Goal: Task Accomplishment & Management: Manage account settings

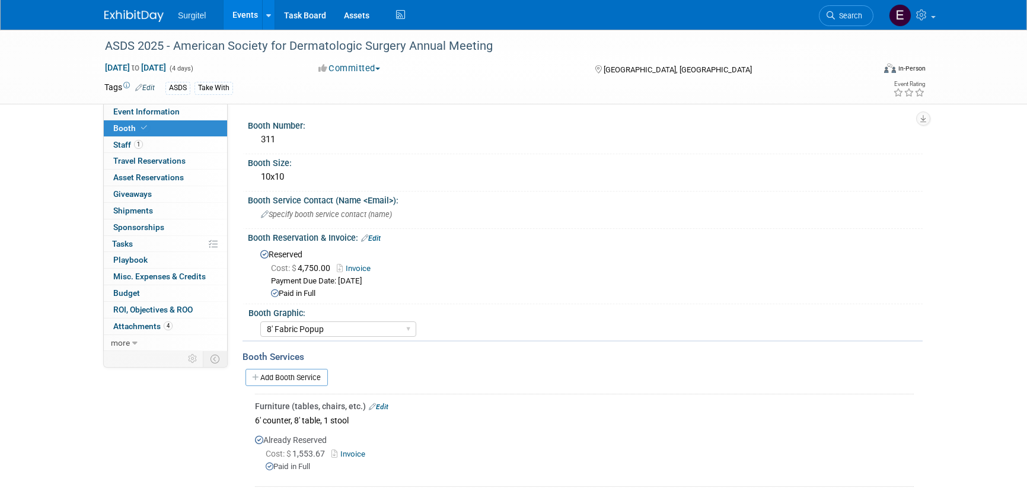
select select "8' Fabric Popup"
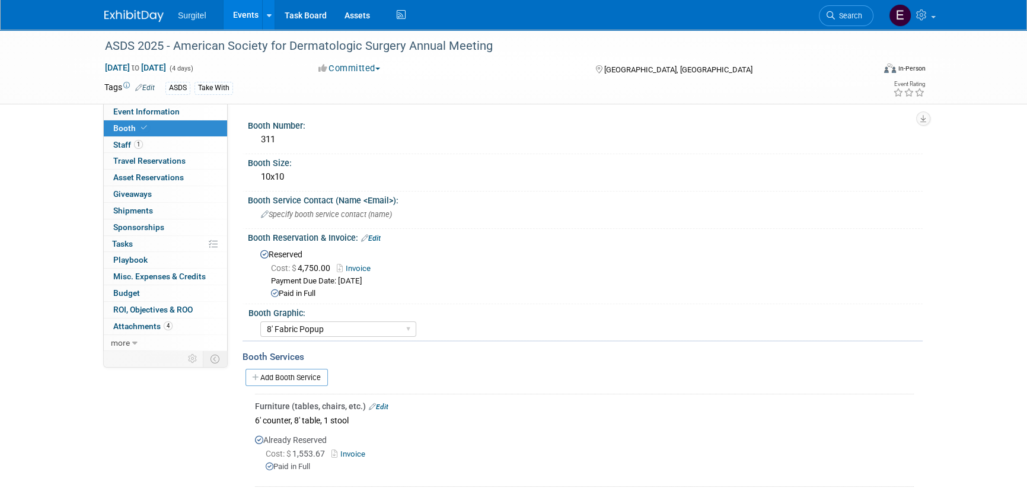
click at [234, 9] on link "Events" at bounding box center [245, 15] width 43 height 30
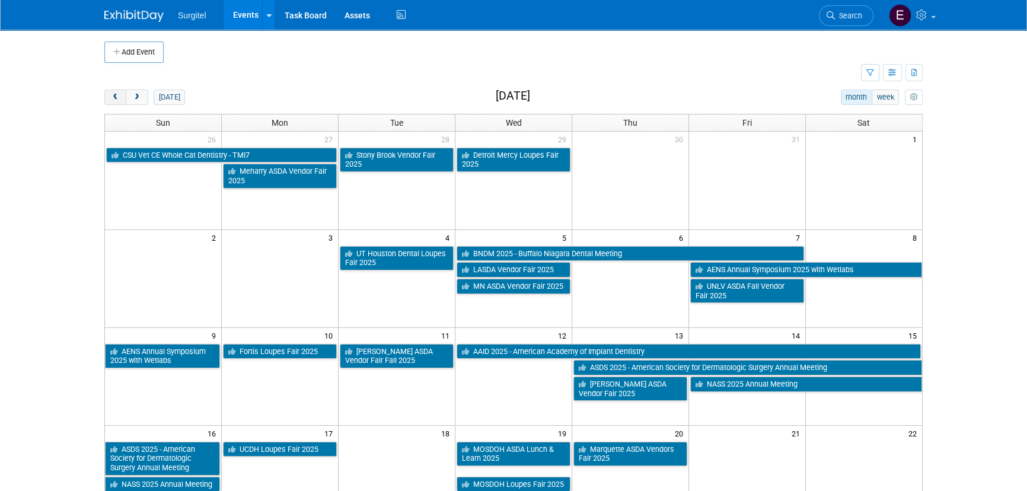
click at [120, 99] on button "prev" at bounding box center [115, 97] width 22 height 15
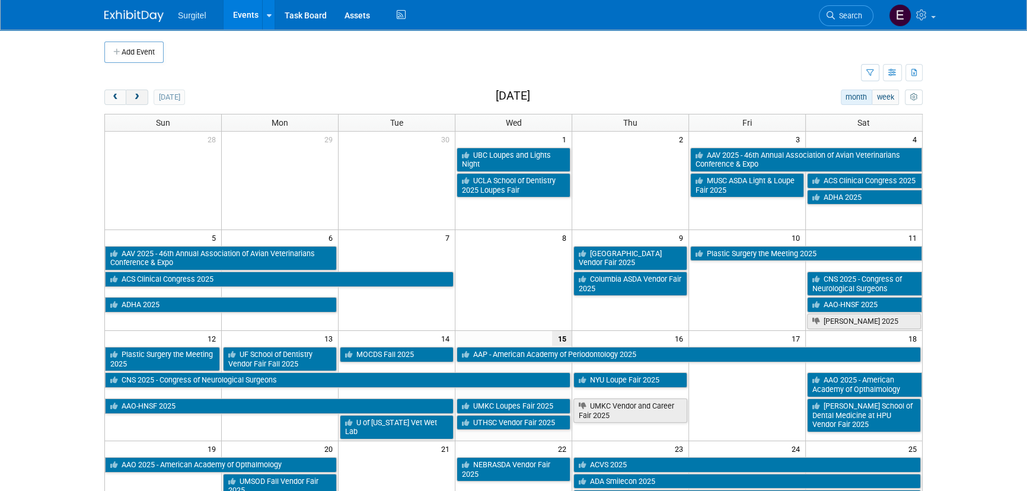
click at [133, 92] on button "next" at bounding box center [137, 97] width 22 height 15
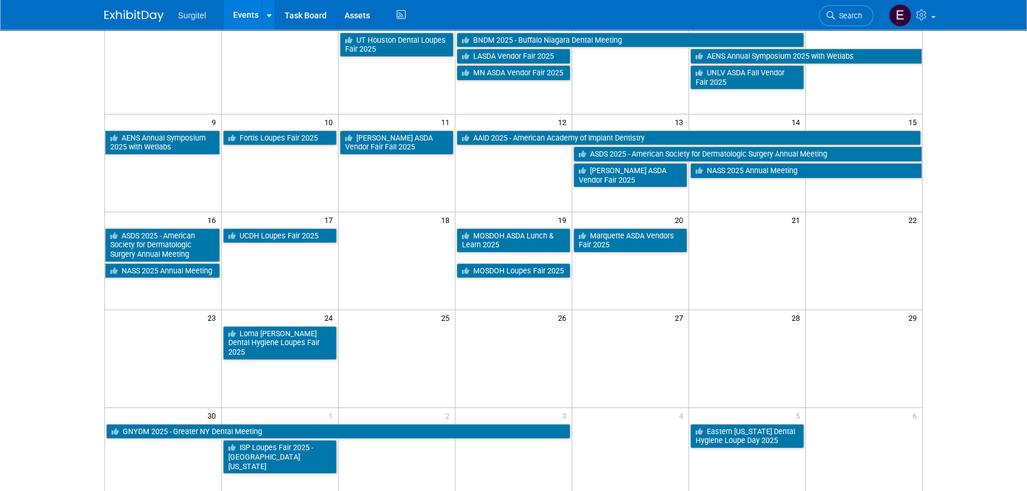
scroll to position [215, 0]
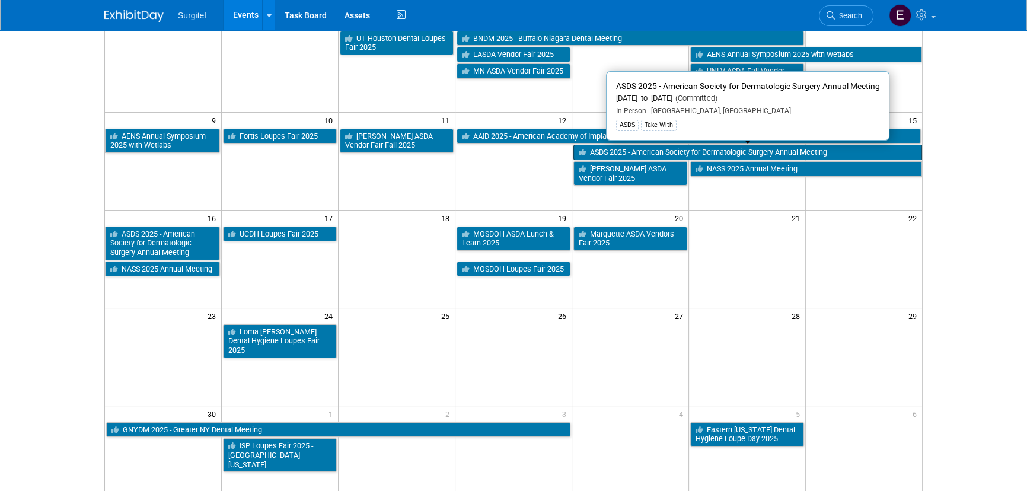
click at [602, 150] on link "ASDS 2025 - American Society for Dermatologic Surgery Annual Meeting" at bounding box center [747, 152] width 349 height 15
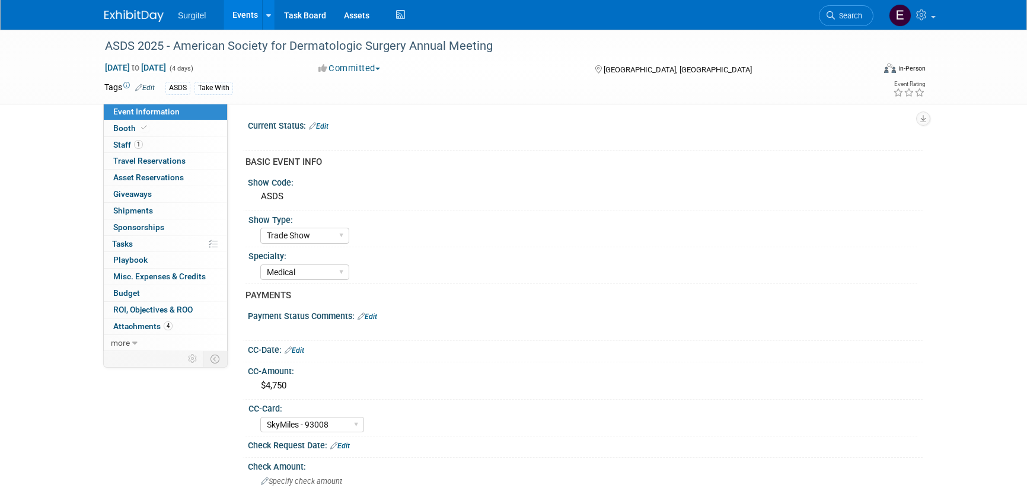
select select "Trade Show"
select select "Medical"
select select "SkyMiles - 93008"
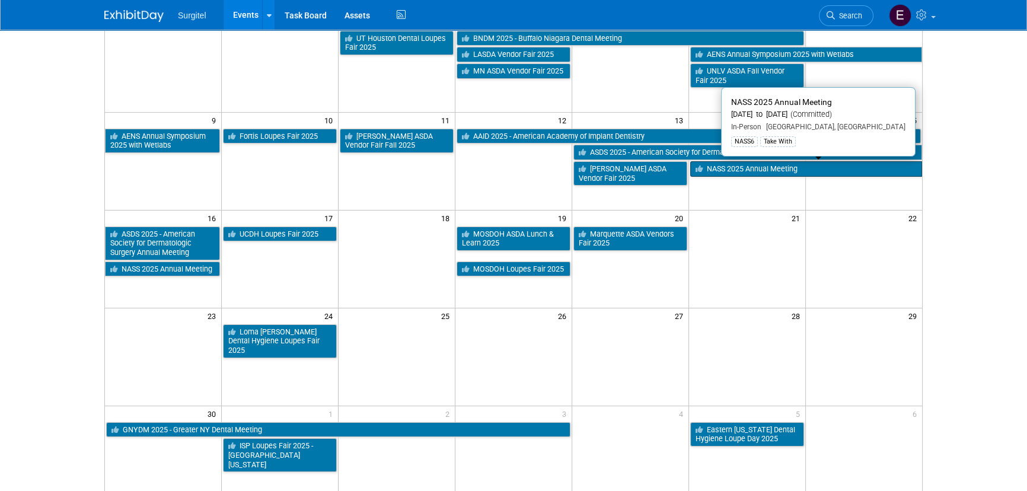
click at [712, 162] on link "NASS 2025 Annual Meeting" at bounding box center [806, 168] width 232 height 15
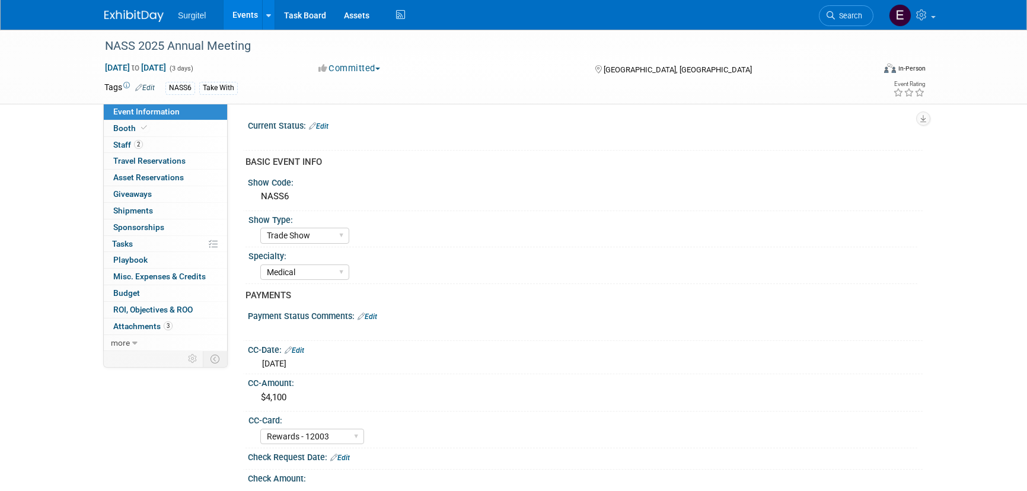
select select "Trade Show"
select select "Medical"
select select "Rewards - 12003"
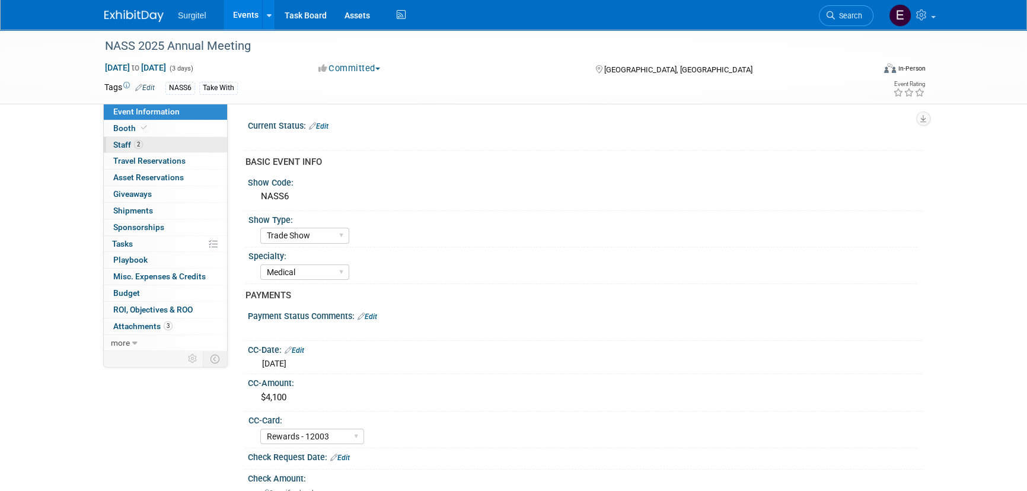
click at [140, 140] on link "2 Staff 2" at bounding box center [165, 145] width 123 height 16
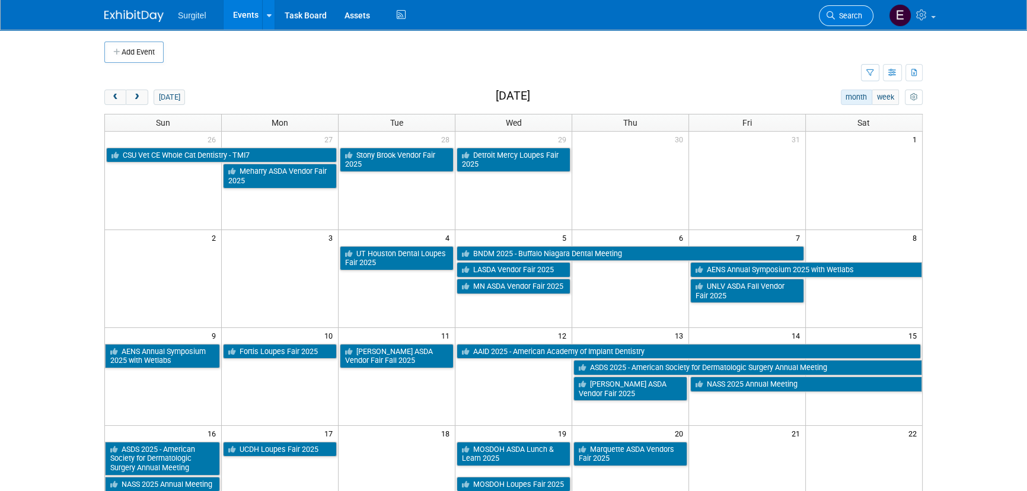
click at [844, 17] on span "Search" at bounding box center [848, 15] width 27 height 9
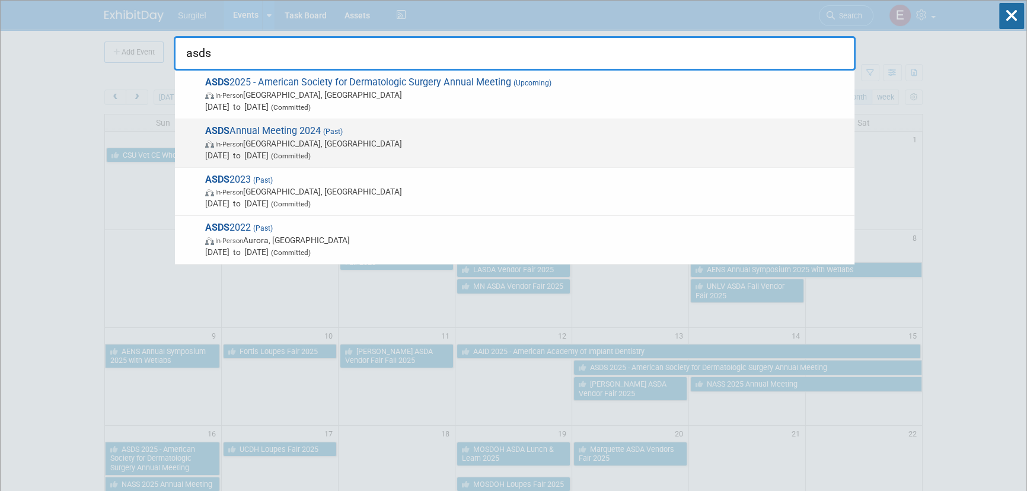
type input "asds"
click at [223, 125] on span "ASDS Annual Meeting 2024 (Past) In-Person Orlando, FL Oct 17, 2024 to Oct 19, 2…" at bounding box center [525, 143] width 647 height 36
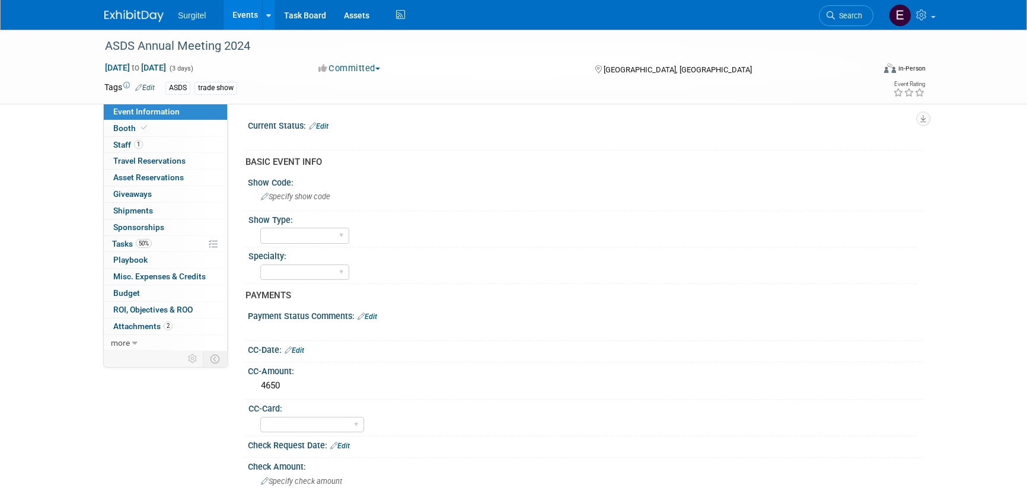
select select "Yes"
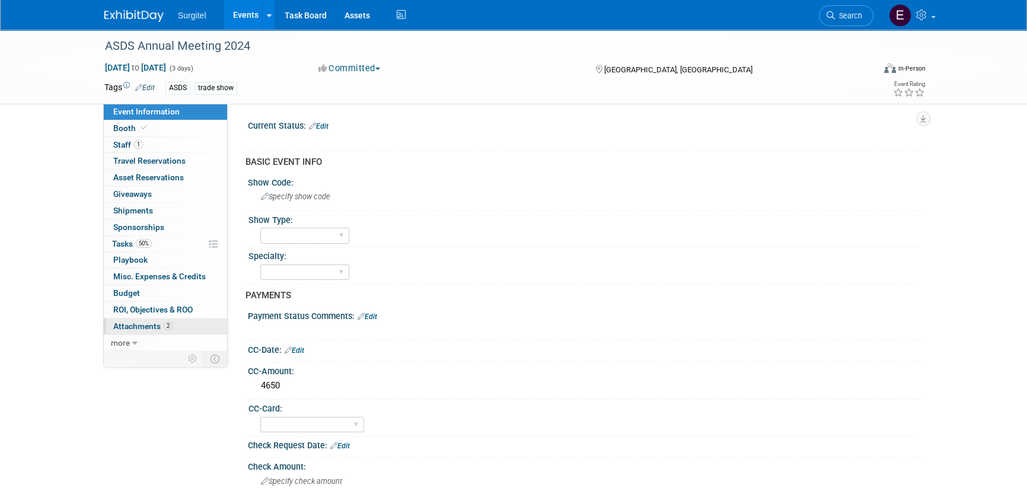
click at [165, 327] on span "2" at bounding box center [168, 325] width 9 height 9
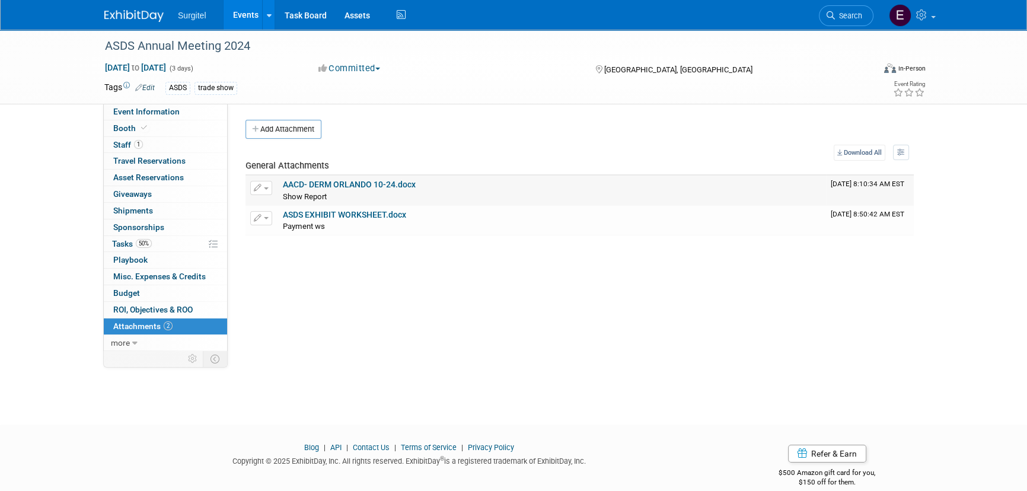
click at [291, 180] on link "AACD- DERM ORLANDO 10-24.docx" at bounding box center [349, 184] width 133 height 9
click at [614, 18] on div "Surgitel Events Add Event Bulk Upload Events Shareable Event Boards Recently Vi…" at bounding box center [513, 15] width 818 height 30
click at [865, 12] on link "Search" at bounding box center [846, 15] width 55 height 21
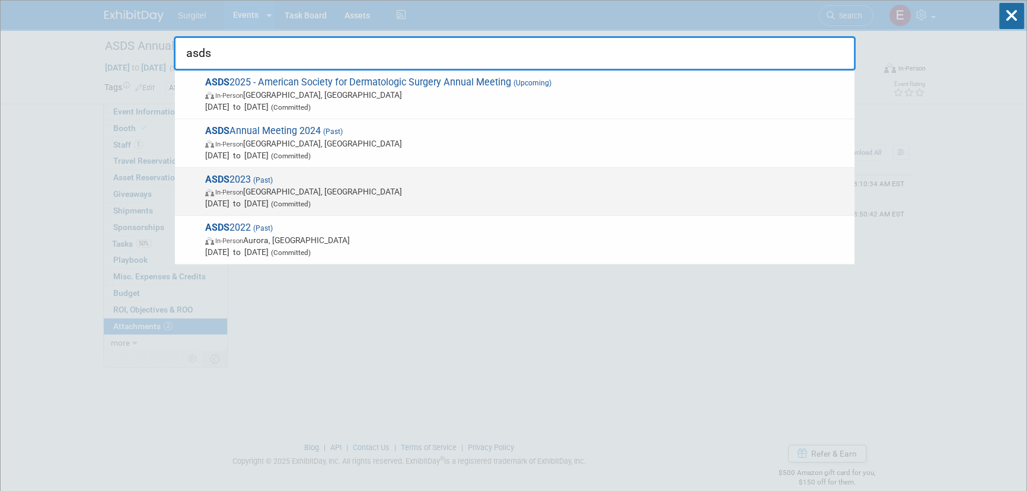
type input "asds"
click at [311, 205] on span "(Committed)" at bounding box center [290, 204] width 42 height 8
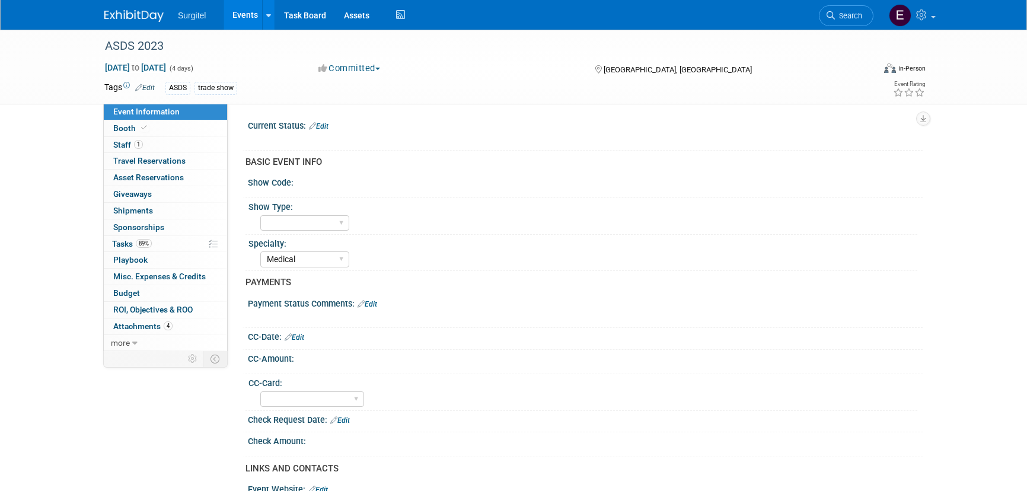
select select "Medical"
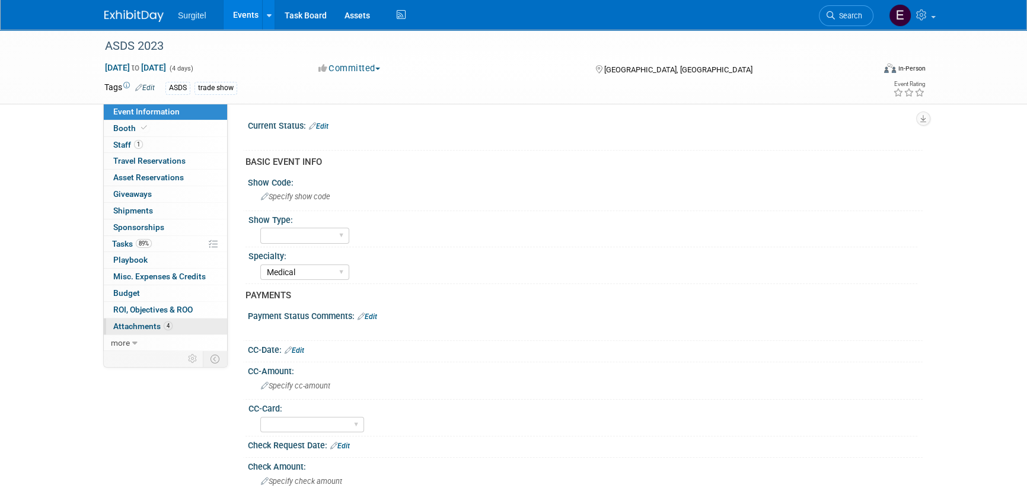
click at [123, 331] on link "4 Attachments 4" at bounding box center [165, 326] width 123 height 16
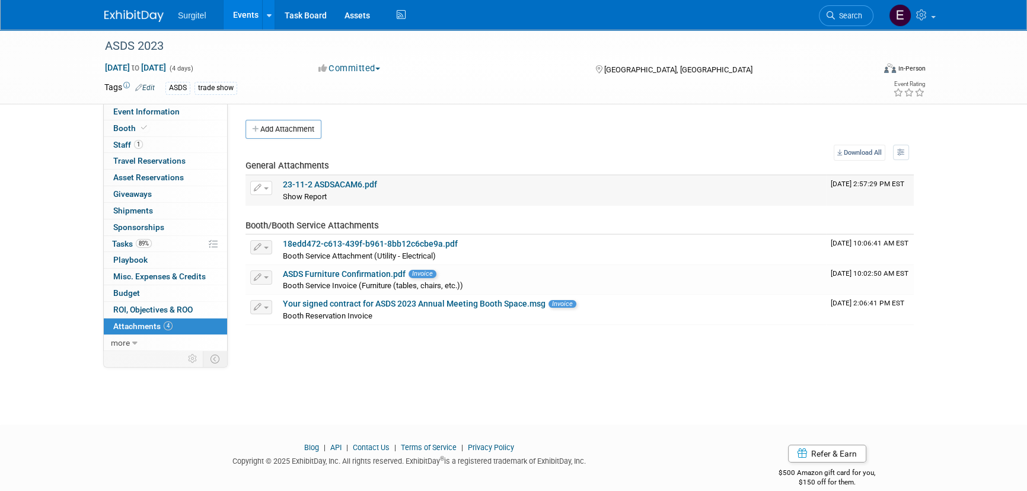
click at [317, 184] on link "23-11-2 ASDSACAM6.pdf" at bounding box center [330, 184] width 94 height 9
click at [864, 9] on link "Search" at bounding box center [846, 15] width 55 height 21
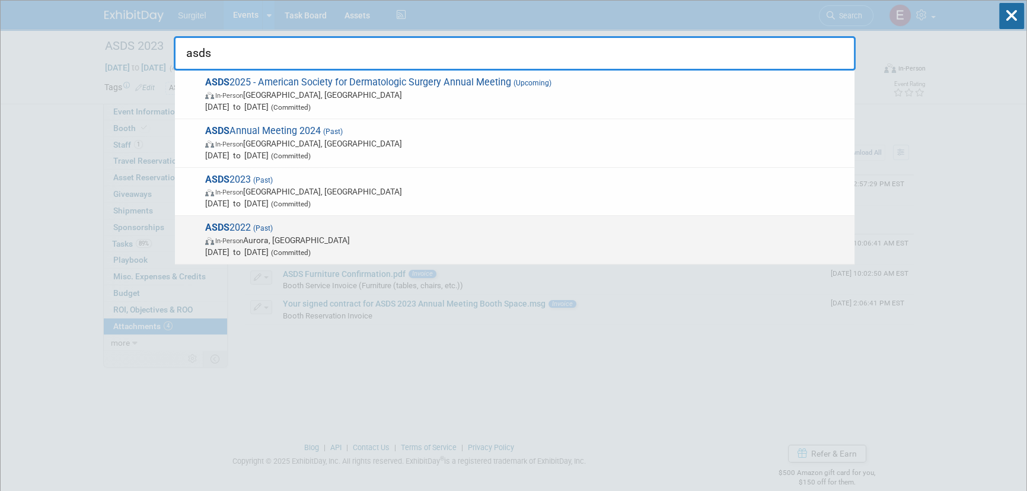
type input "asds"
click at [296, 218] on div "ASDS 2022 (Past) In-Person Aurora, CO Oct 6, 2022 to Oct 10, 2022 (Committed)" at bounding box center [514, 240] width 679 height 49
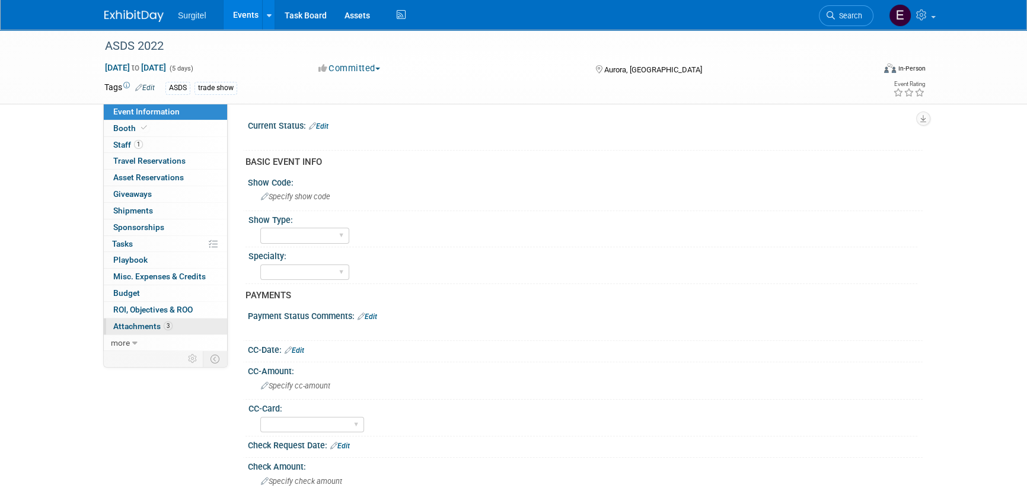
click at [168, 325] on span "3" at bounding box center [168, 325] width 9 height 9
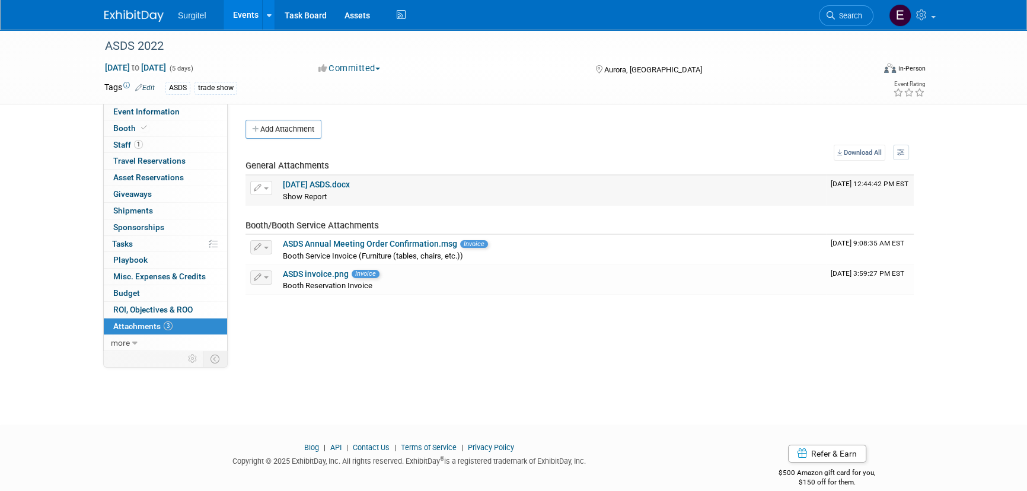
click at [315, 184] on link "22-10-06 ASDS.docx" at bounding box center [316, 184] width 67 height 9
click at [844, 9] on link "Search" at bounding box center [846, 15] width 55 height 21
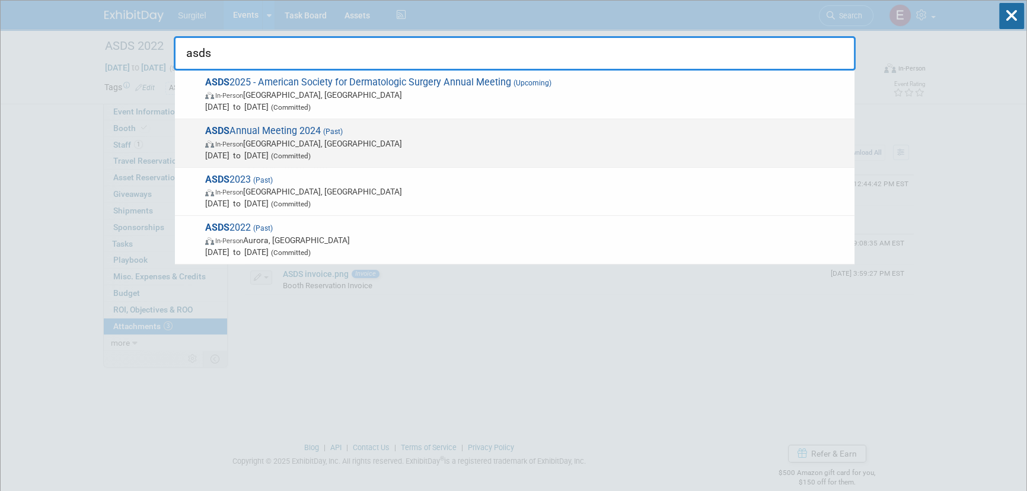
type input "asds"
click at [310, 133] on span "ASDS Annual Meeting 2024 (Past) In-Person Orlando, FL Oct 17, 2024 to Oct 19, 2…" at bounding box center [525, 143] width 647 height 36
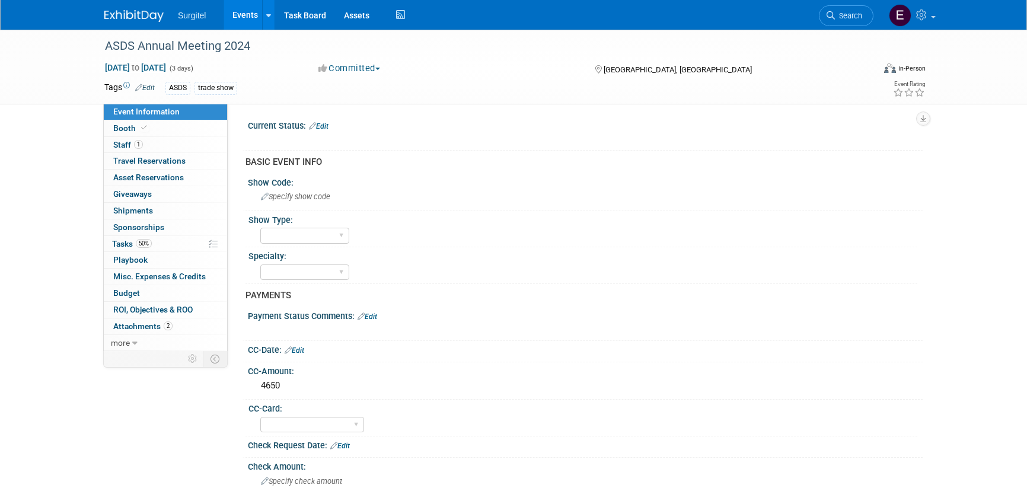
select select "Yes"
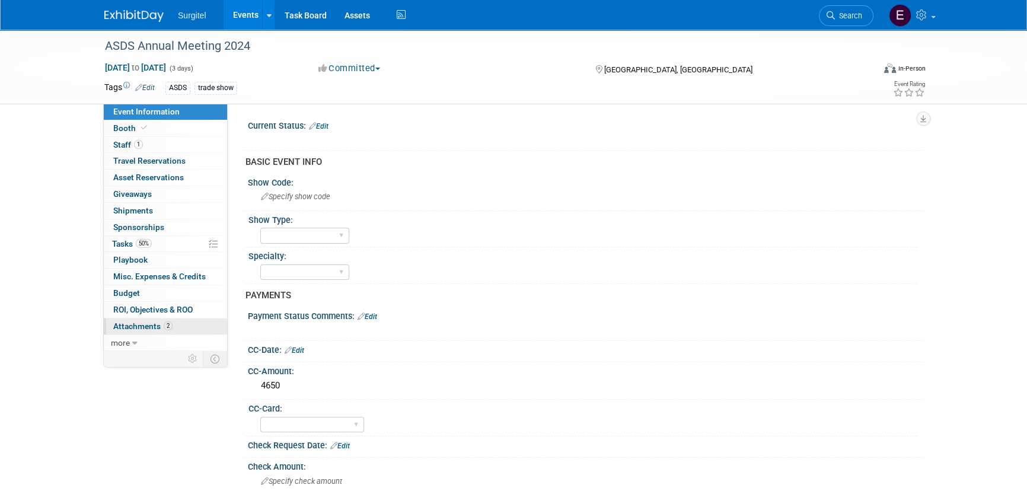
click at [141, 323] on span "Attachments 2" at bounding box center [142, 325] width 59 height 9
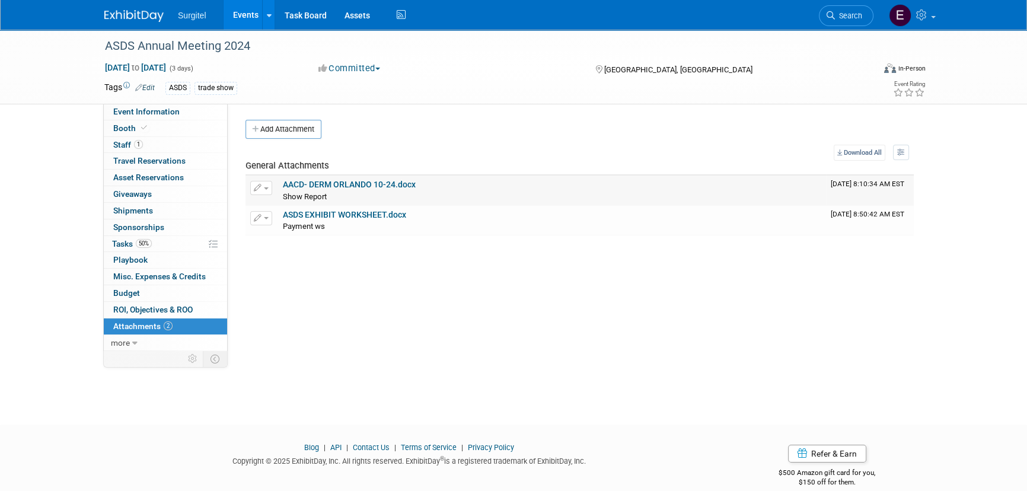
click at [342, 180] on link "AACD- DERM ORLANDO 10-24.docx" at bounding box center [349, 184] width 133 height 9
click at [844, 19] on span "Search" at bounding box center [848, 15] width 27 height 9
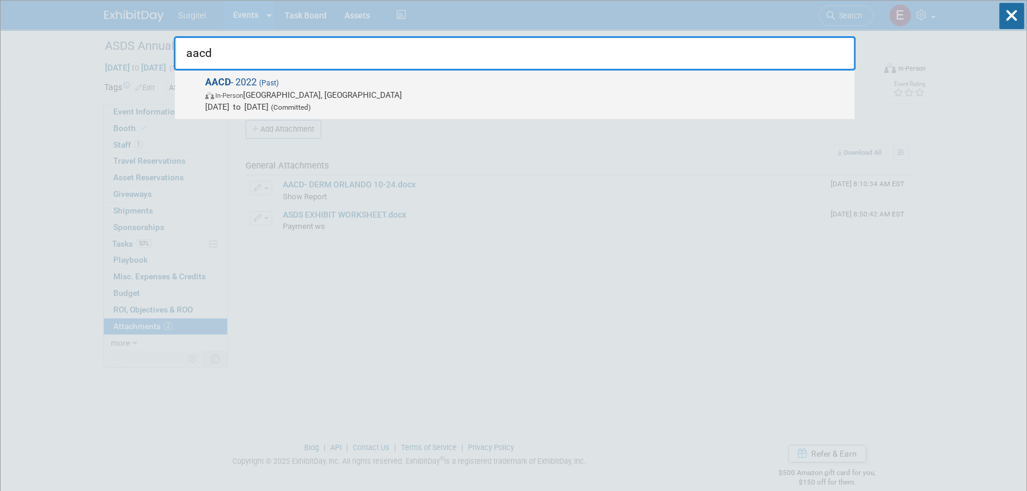
type input "aacd"
click at [286, 89] on span "In-Person Orlando, FL" at bounding box center [526, 95] width 643 height 12
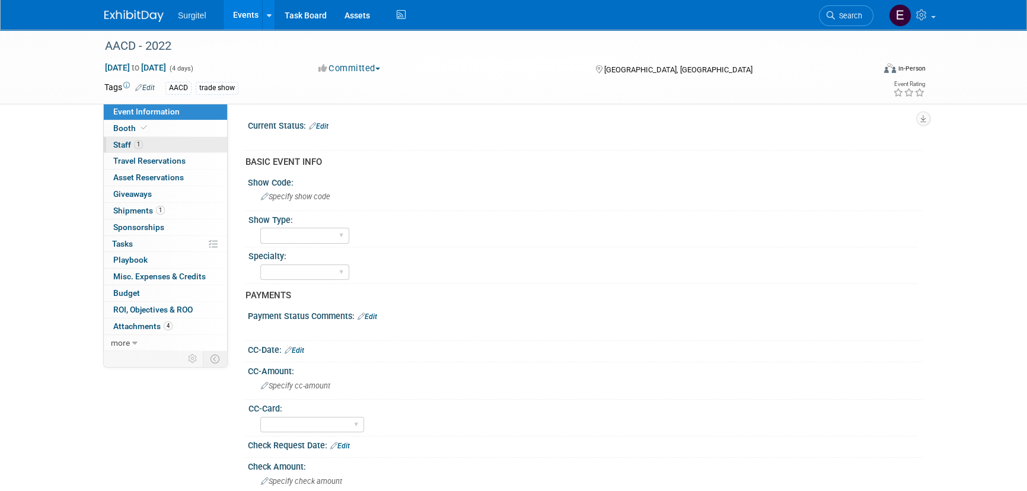
click at [168, 142] on link "1 Staff 1" at bounding box center [165, 145] width 123 height 16
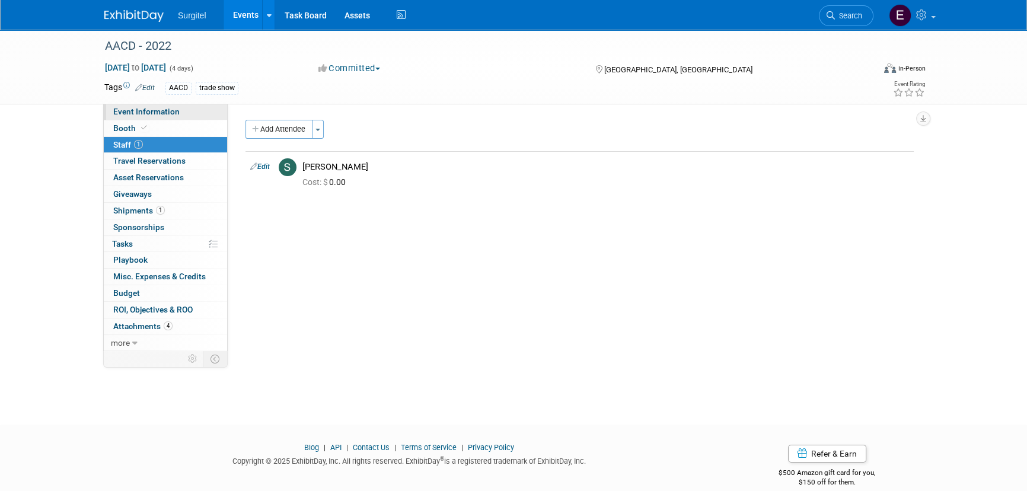
click at [167, 113] on span "Event Information" at bounding box center [146, 111] width 66 height 9
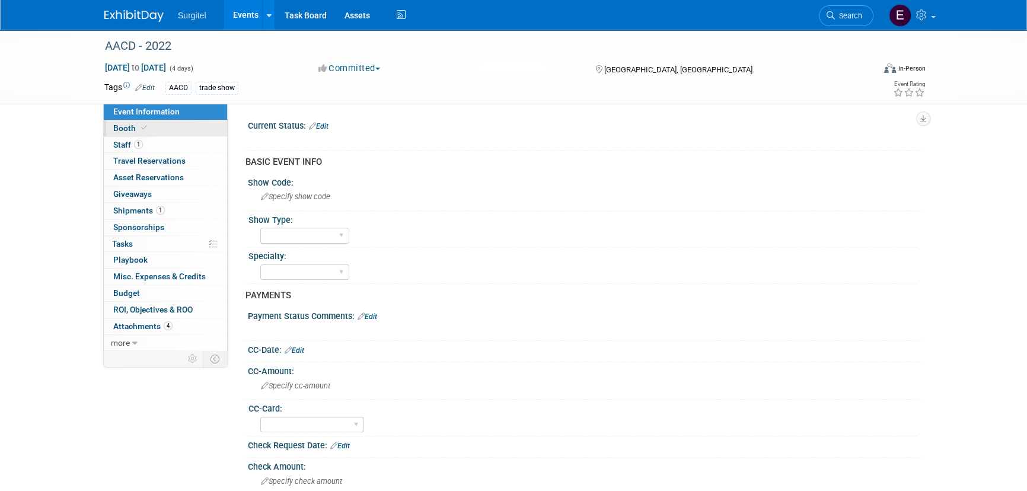
click at [156, 129] on link "Booth" at bounding box center [165, 128] width 123 height 16
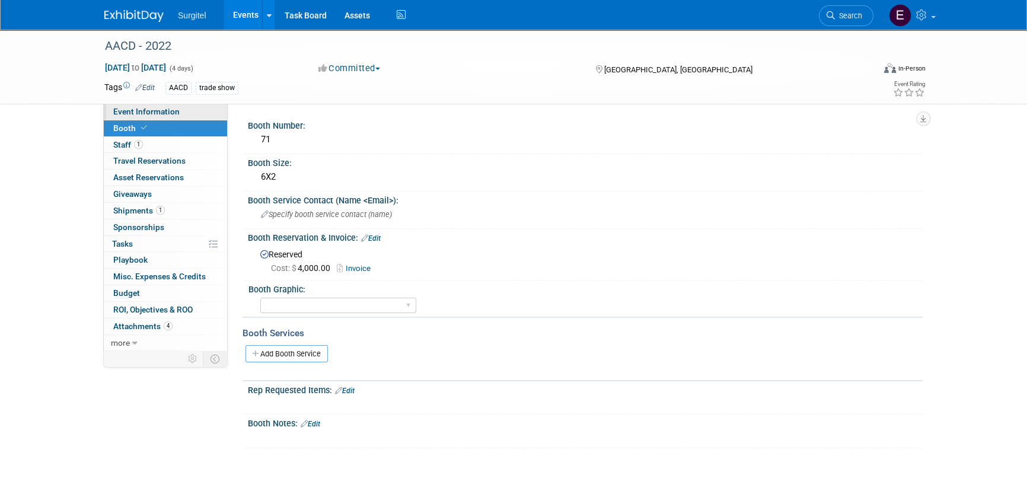
click at [164, 112] on span "Event Information" at bounding box center [146, 111] width 66 height 9
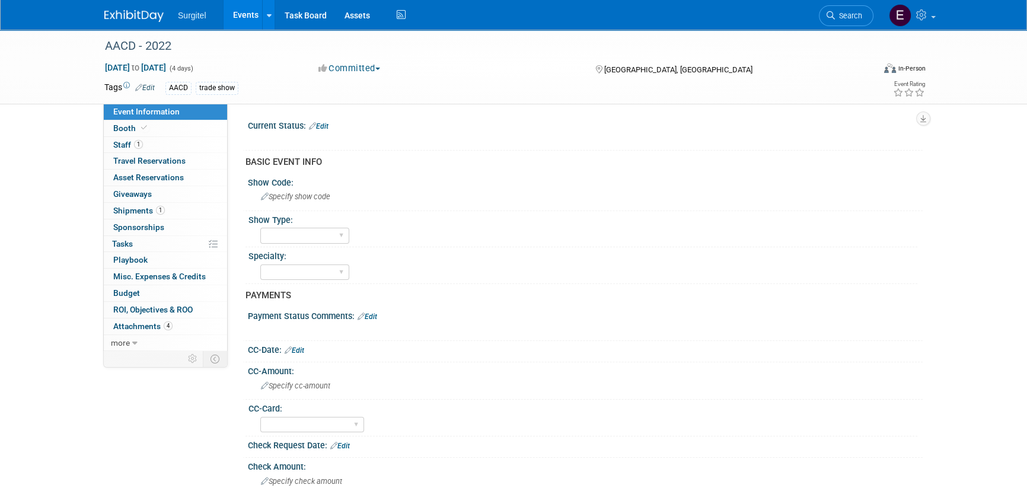
click at [713, 17] on div "Surgitel Events Add Event Bulk Upload Events Shareable Event Boards Recently Vi…" at bounding box center [513, 15] width 818 height 30
click at [836, 17] on span "Search" at bounding box center [848, 15] width 27 height 9
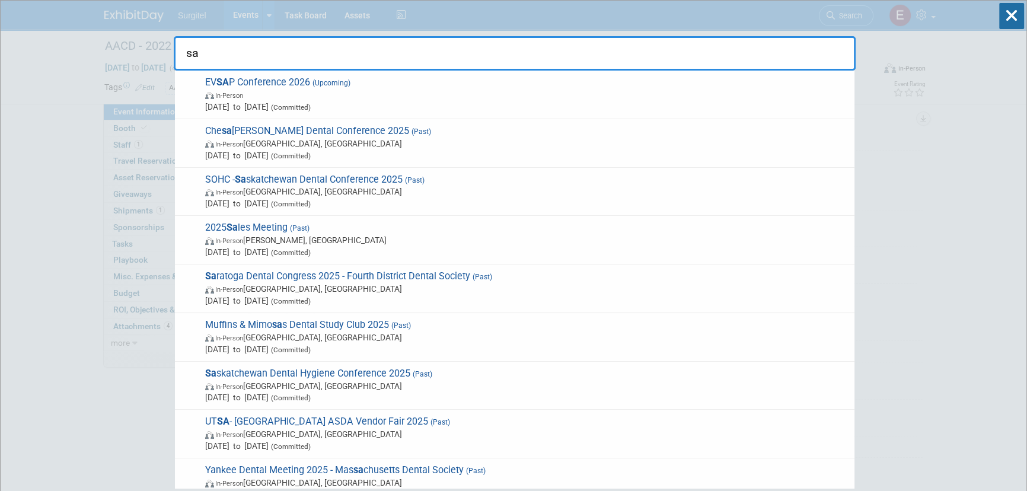
type input "s"
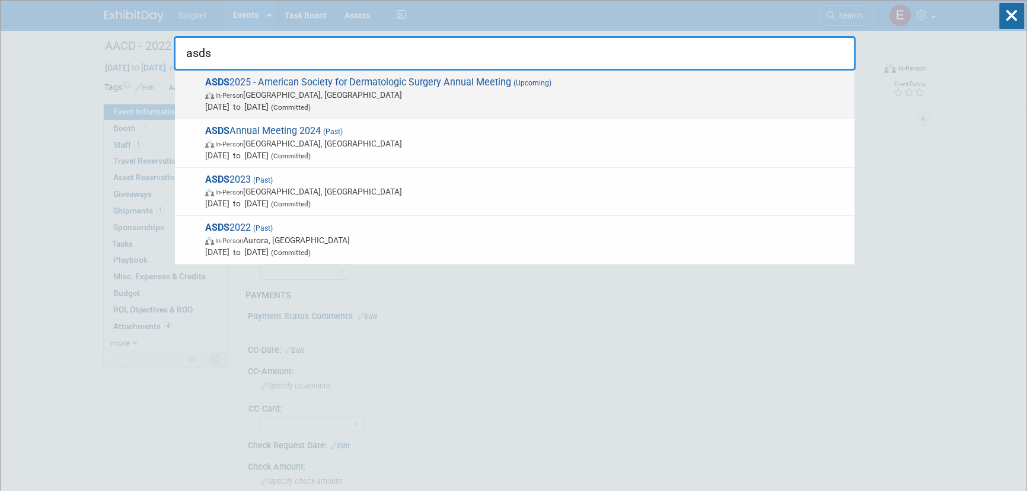
type input "asds"
click at [301, 97] on span "In-Person Chicago, IL" at bounding box center [526, 95] width 643 height 12
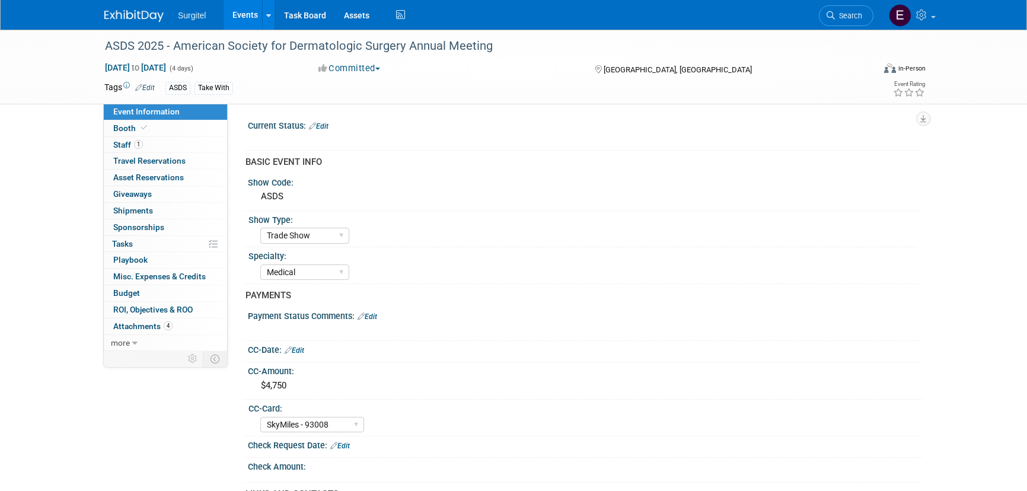
select select "Trade Show"
select select "Medical"
select select "SkyMiles - 93008"
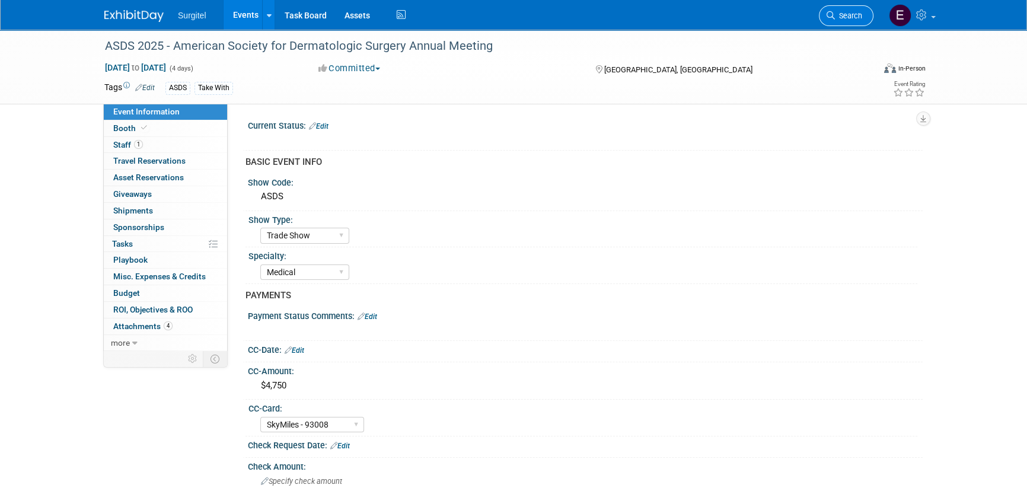
click at [834, 8] on link "Search" at bounding box center [846, 15] width 55 height 21
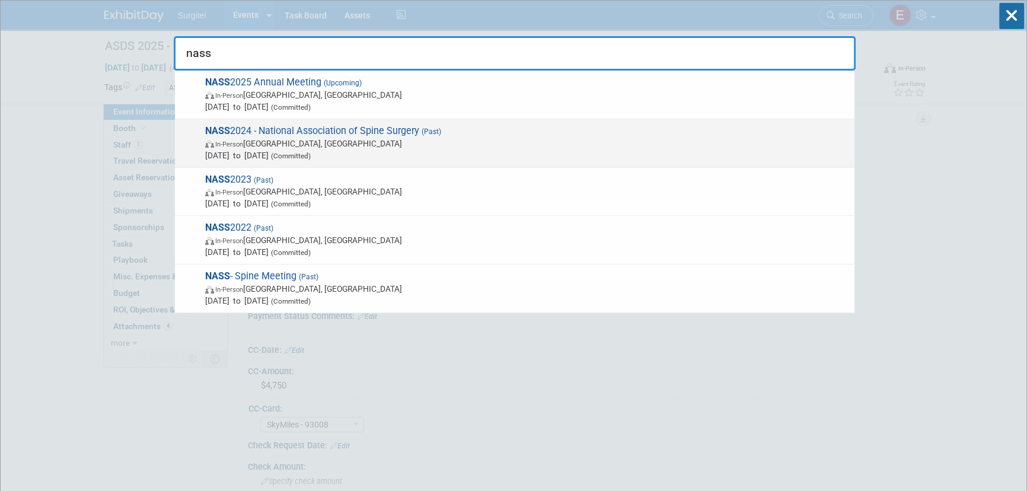
type input "nass"
click at [324, 134] on span "NASS 2024 - National Association of Spine Surgery (Past) In-Person [GEOGRAPHIC_…" at bounding box center [525, 143] width 647 height 36
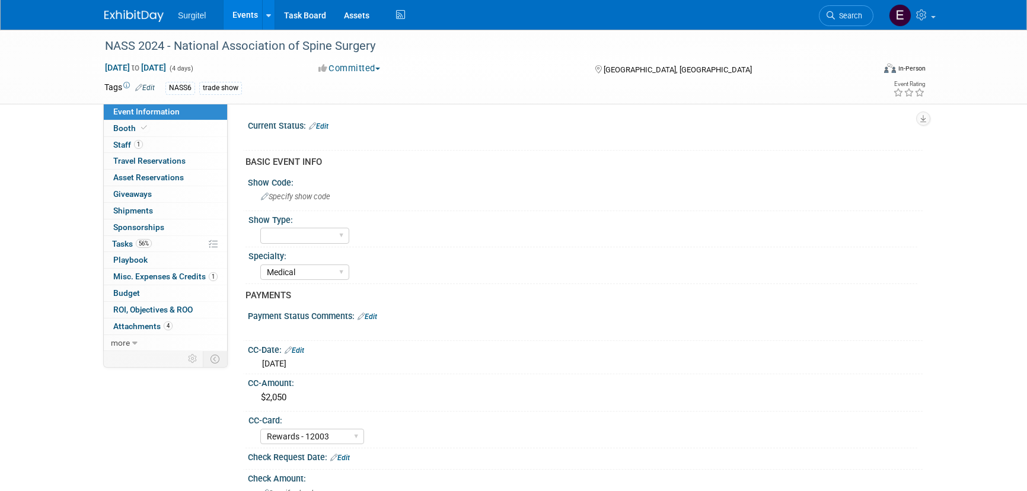
select select "Medical"
select select "Rewards - 12003"
select select "Yes"
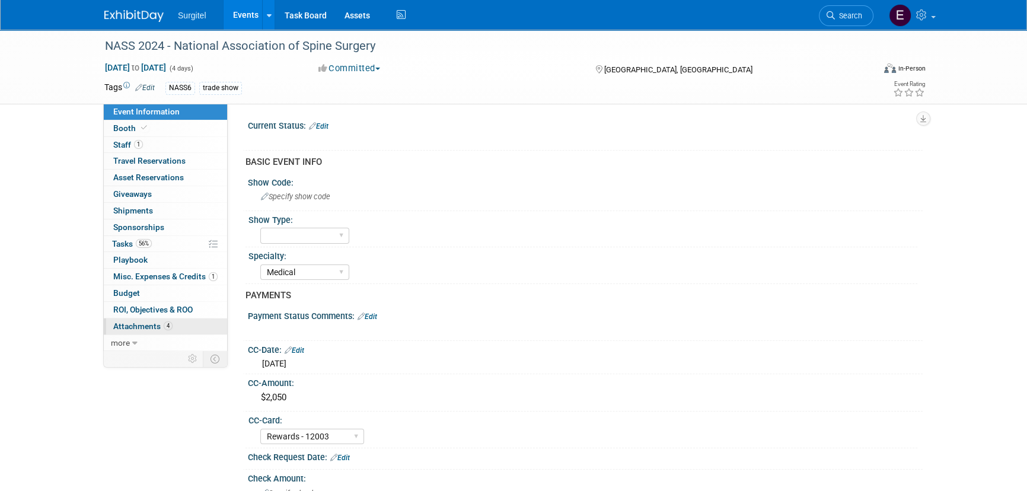
click at [130, 323] on span "Attachments 4" at bounding box center [142, 325] width 59 height 9
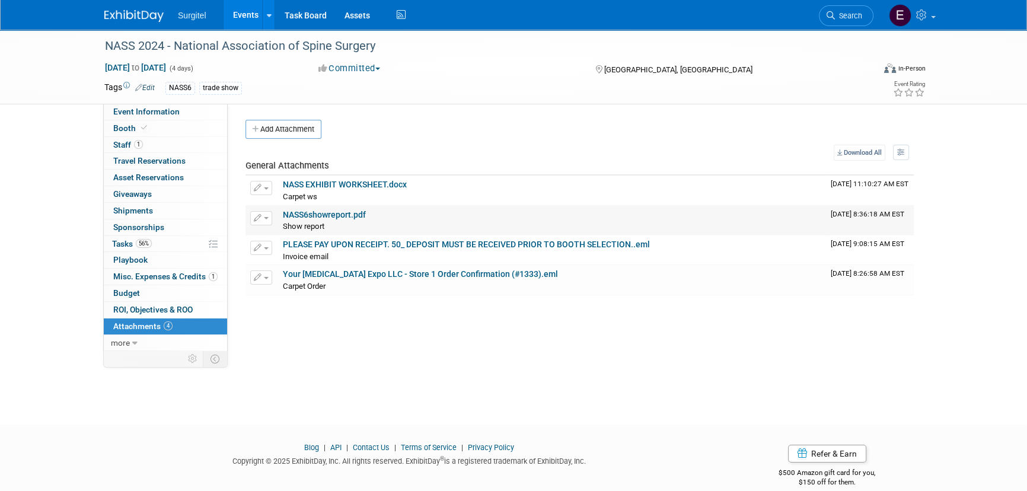
click at [330, 213] on link "NASS6showreport.pdf" at bounding box center [324, 214] width 83 height 9
click at [850, 13] on span "Search" at bounding box center [848, 15] width 27 height 9
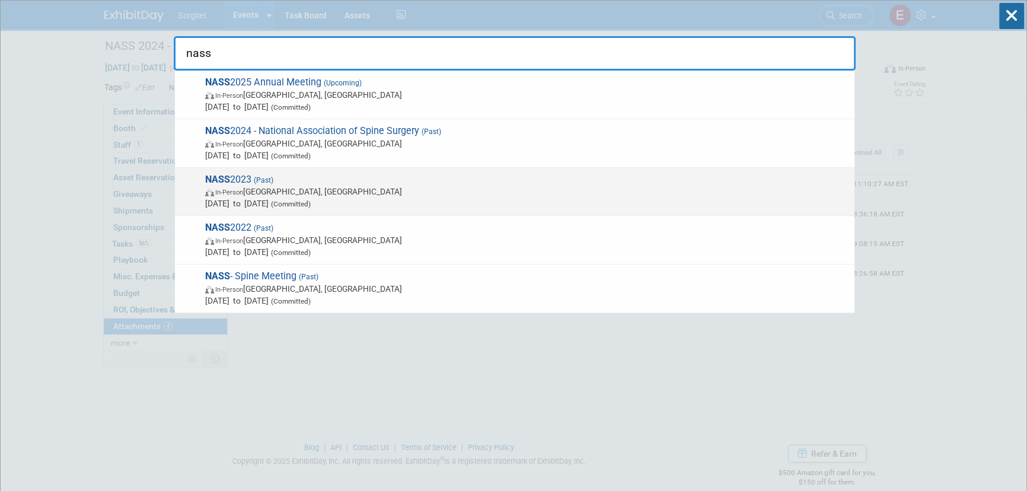
type input "nass"
click at [202, 194] on span "NASS 2023 (Past) In-Person Los Angeles, CA Oct 18, 2023 to Oct 21, 2023 (Commit…" at bounding box center [525, 192] width 647 height 36
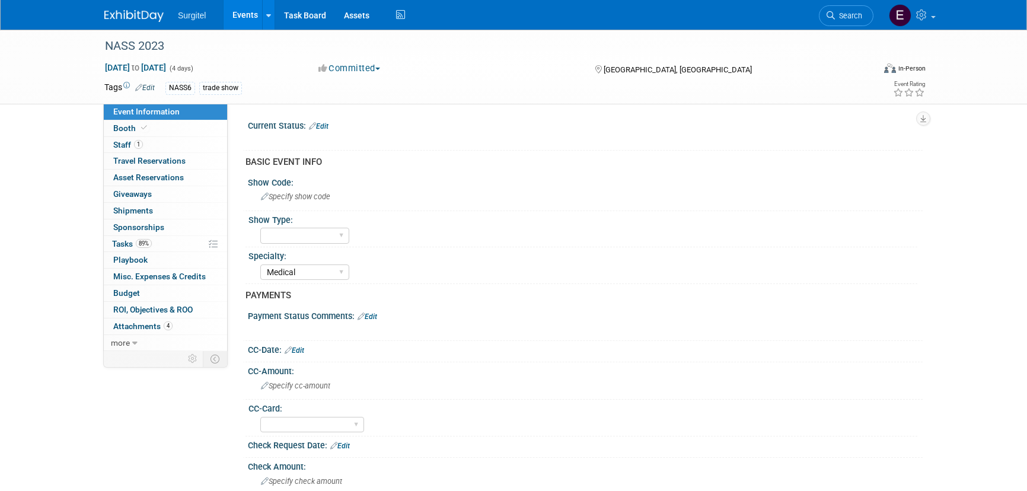
select select "Medical"
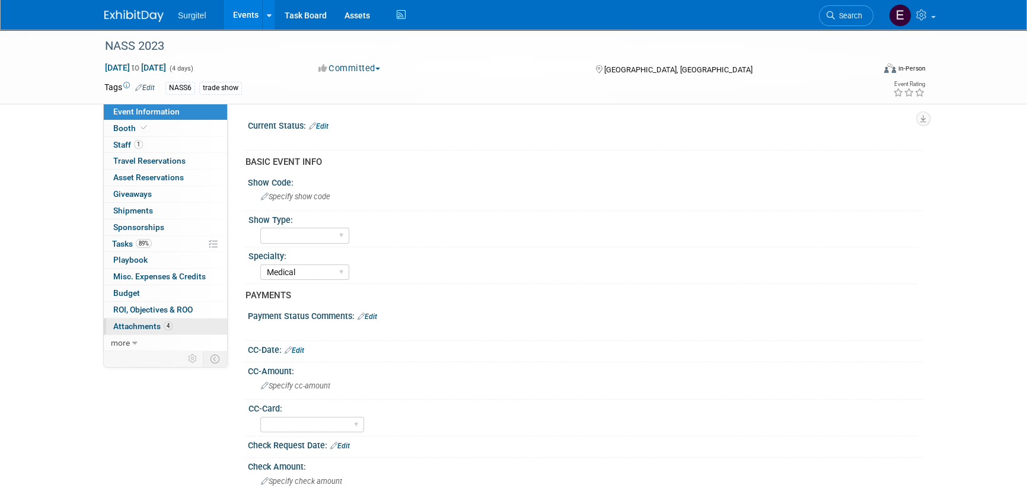
click at [154, 326] on span "Attachments 4" at bounding box center [142, 325] width 59 height 9
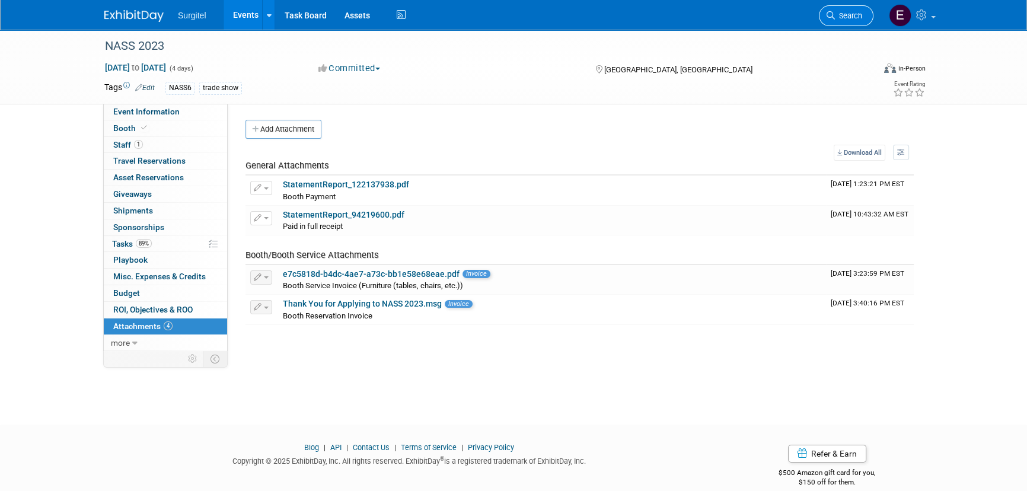
click at [846, 18] on span "Search" at bounding box center [848, 15] width 27 height 9
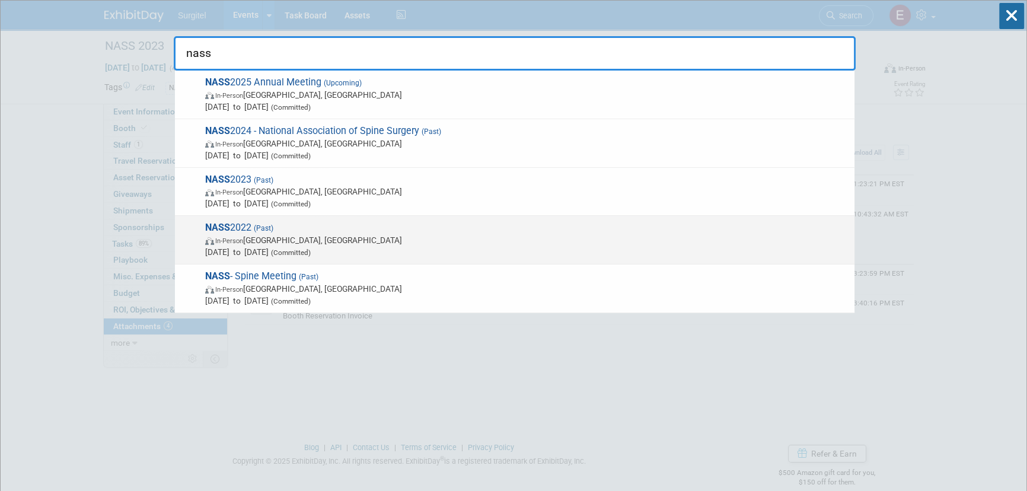
type input "nass"
click at [439, 224] on span "NASS 2022 (Past) In-Person [GEOGRAPHIC_DATA], [GEOGRAPHIC_DATA] [DATE] to [DATE…" at bounding box center [525, 240] width 647 height 36
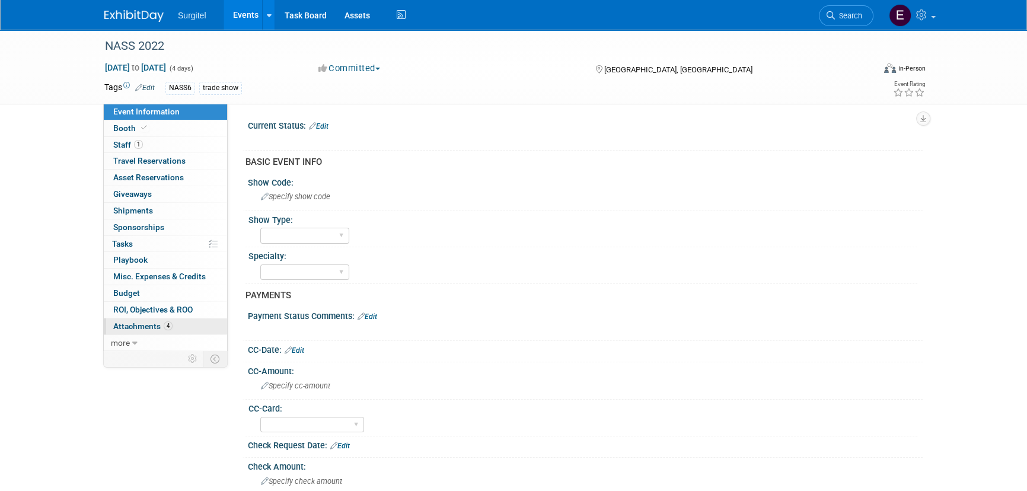
click at [180, 321] on link "4 Attachments 4" at bounding box center [165, 326] width 123 height 16
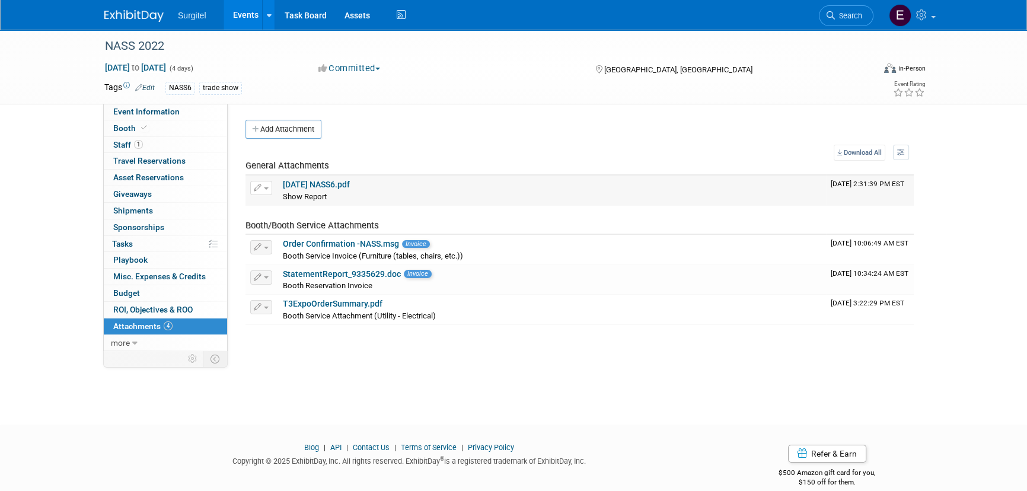
click at [311, 181] on link "22-10-12 NASS6.pdf" at bounding box center [316, 184] width 67 height 9
click at [825, 10] on link "Search" at bounding box center [846, 15] width 55 height 21
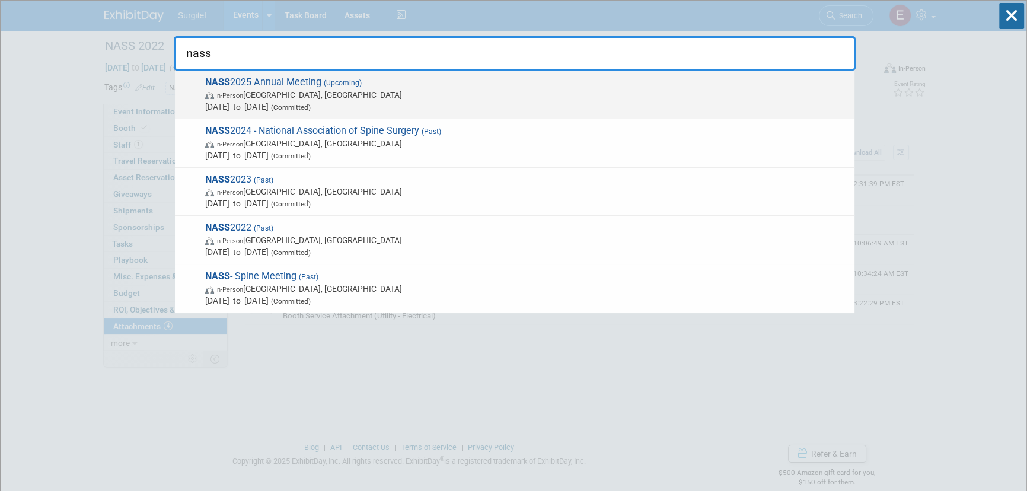
type input "nass"
click at [389, 110] on span "Nov 14, 2025 to Nov 16, 2025 (Committed)" at bounding box center [526, 107] width 643 height 12
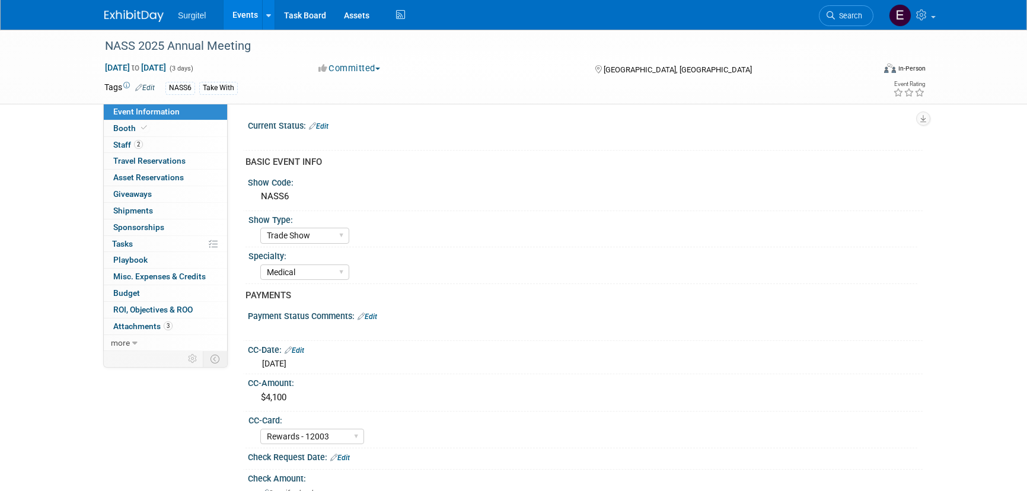
select select "Trade Show"
select select "Medical"
select select "Rewards - 12003"
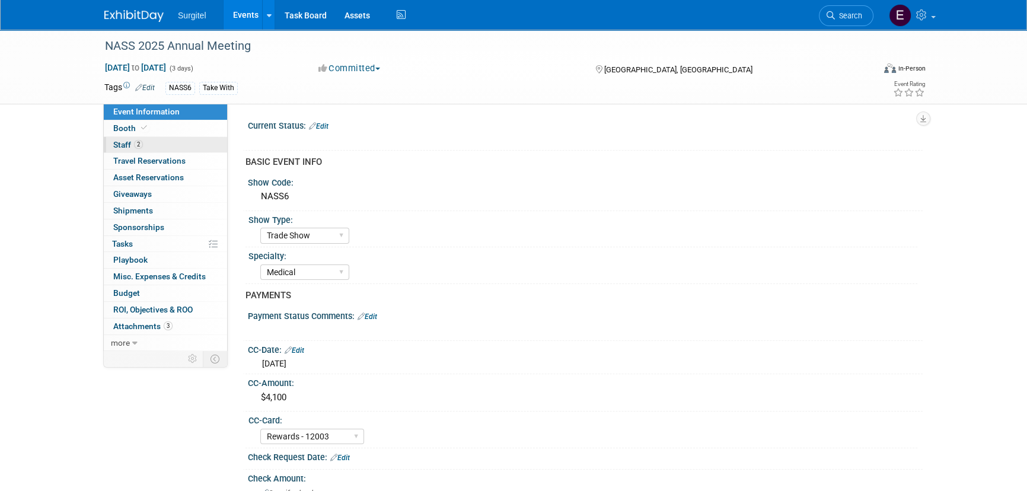
click at [167, 141] on link "2 Staff 2" at bounding box center [165, 145] width 123 height 16
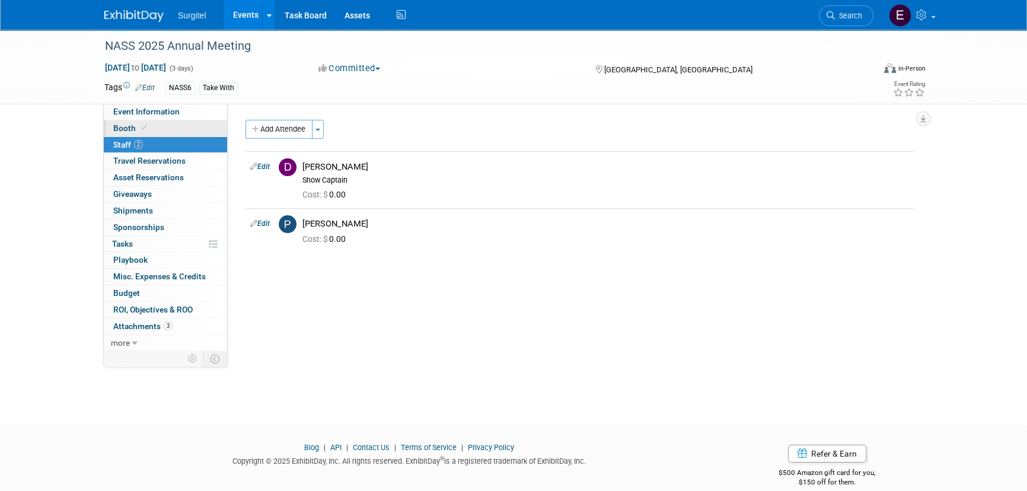
click at [157, 130] on link "Booth" at bounding box center [165, 128] width 123 height 16
select select "8' Fabric Popup"
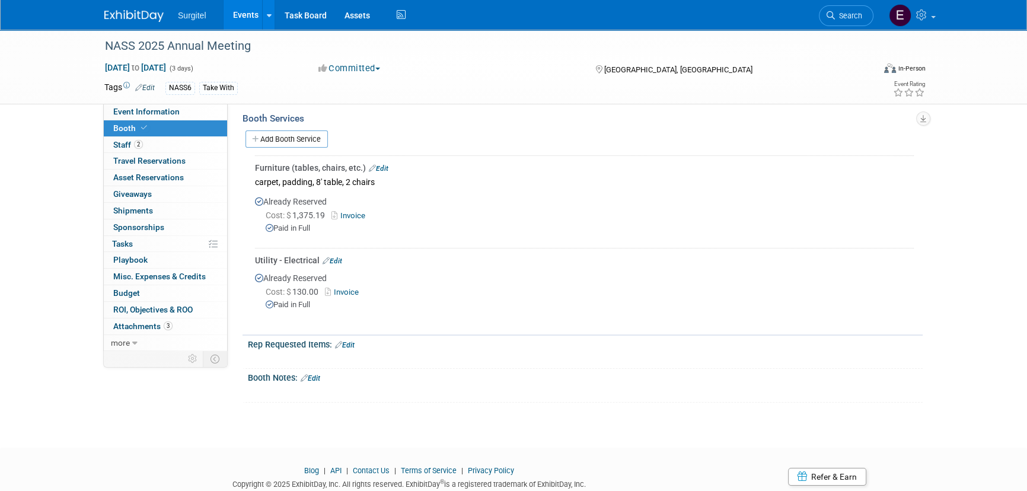
scroll to position [215, 0]
click at [159, 113] on span "Event Information" at bounding box center [146, 111] width 66 height 9
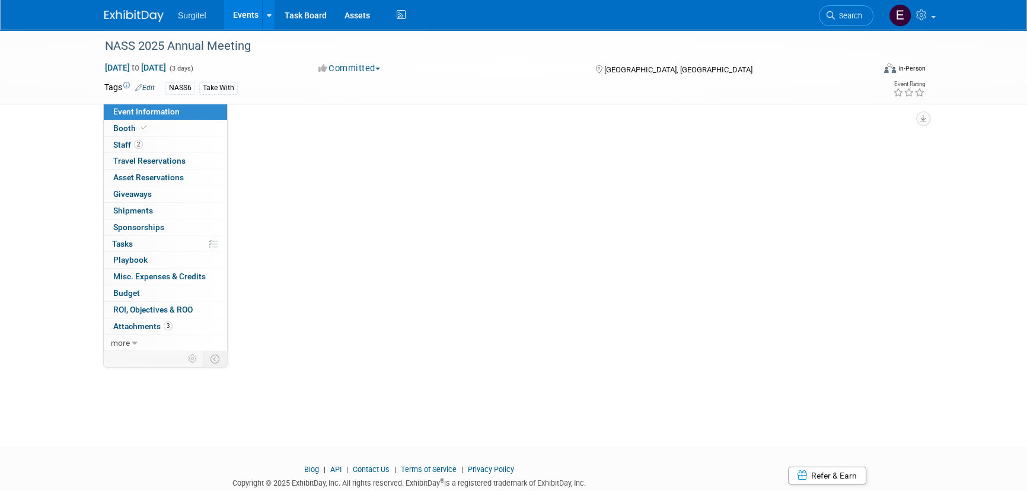
scroll to position [0, 0]
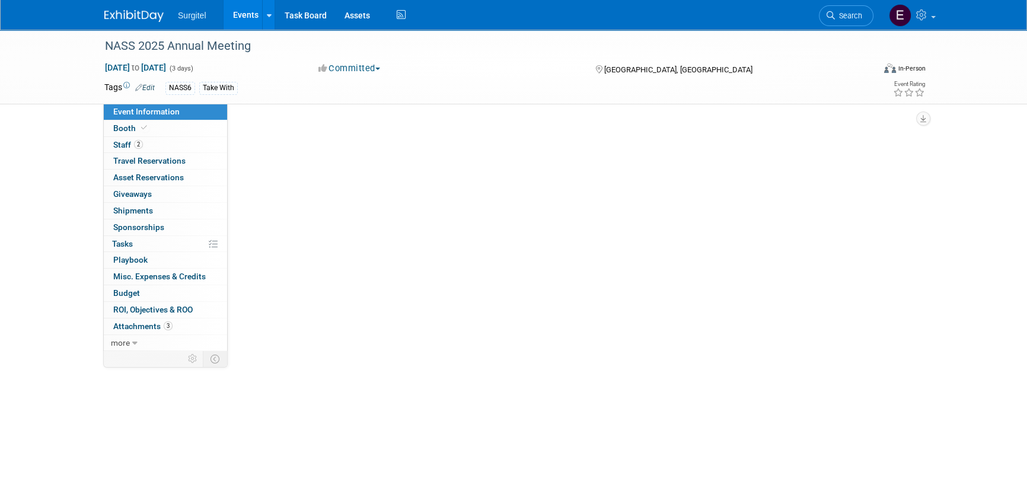
select select "Trade Show"
select select "Medical"
select select "Rewards - 12003"
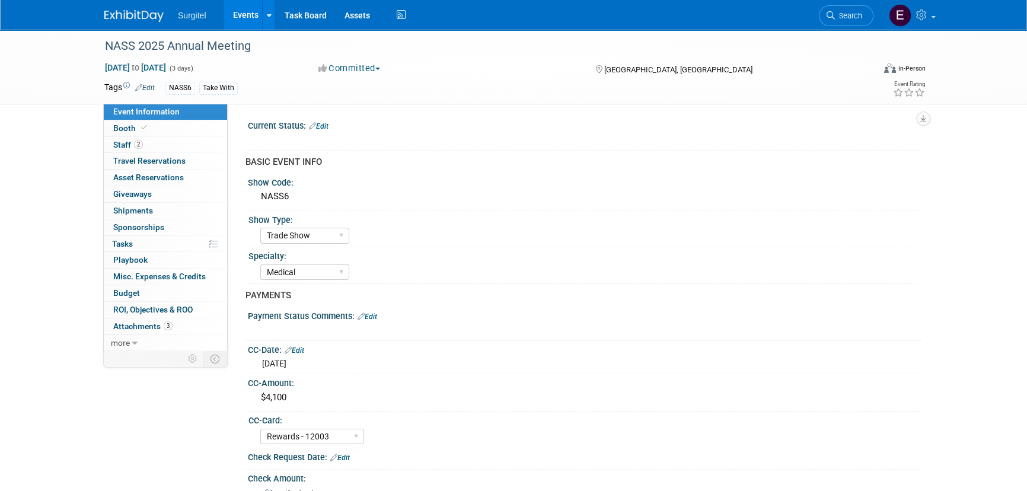
click at [327, 122] on link "Edit" at bounding box center [319, 126] width 20 height 8
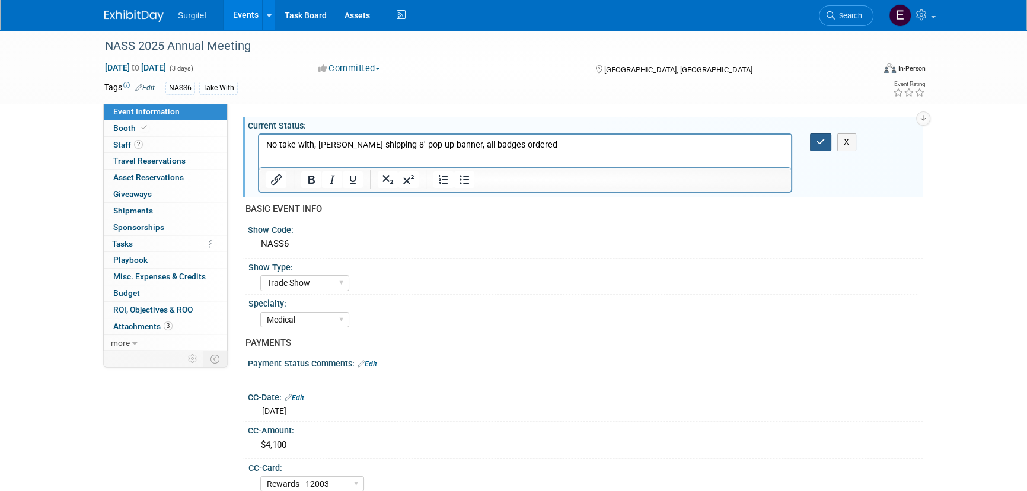
click at [810, 143] on button "button" at bounding box center [821, 141] width 22 height 17
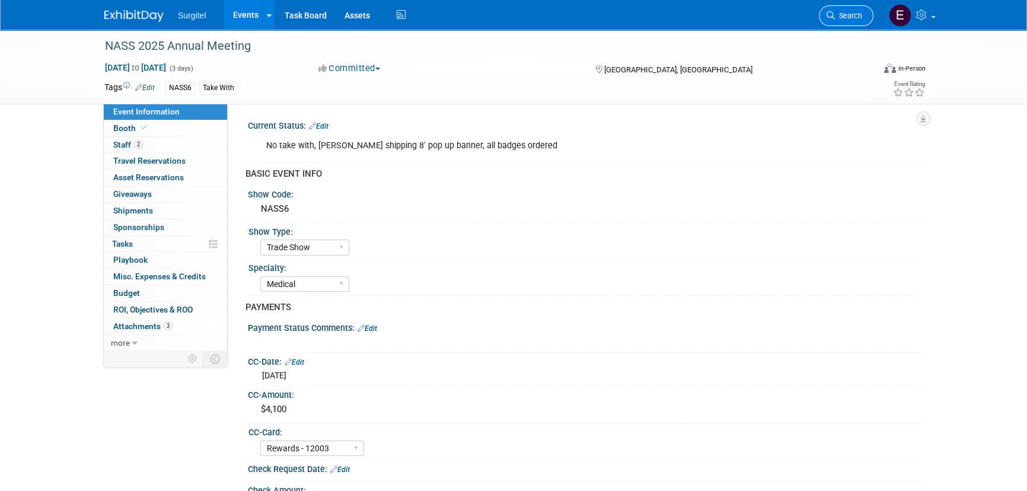
click at [849, 11] on span "Search" at bounding box center [848, 15] width 27 height 9
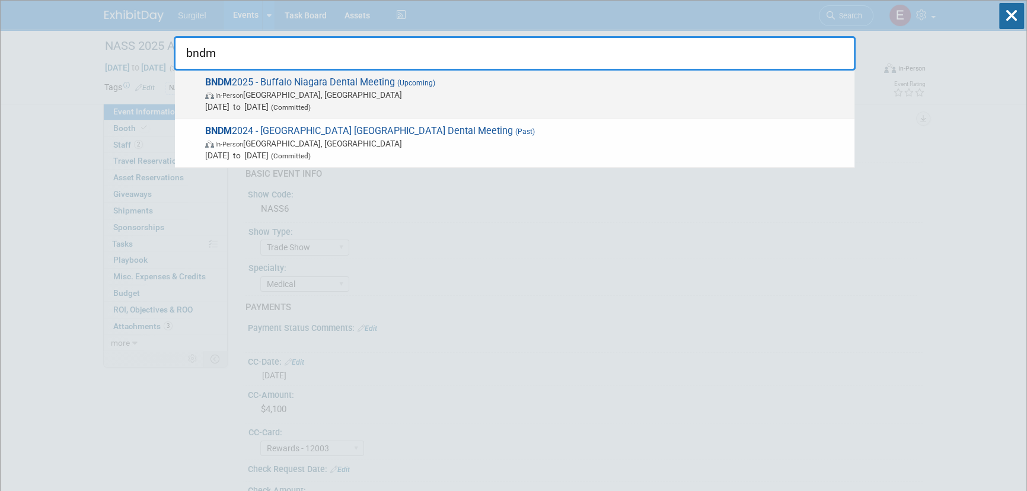
type input "bndm"
click at [311, 105] on span "(Committed)" at bounding box center [290, 107] width 42 height 8
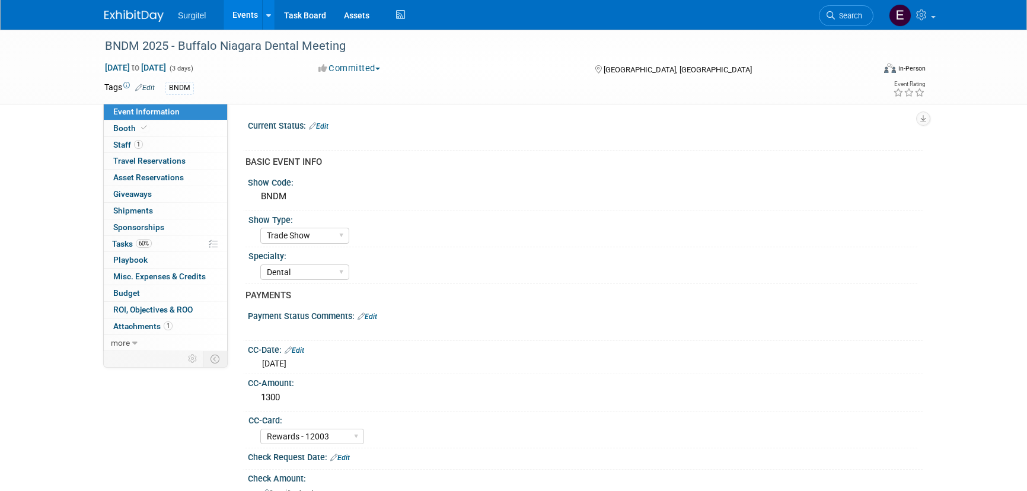
select select "Trade Show"
select select "Dental"
select select "Rewards - 12003"
select select "No"
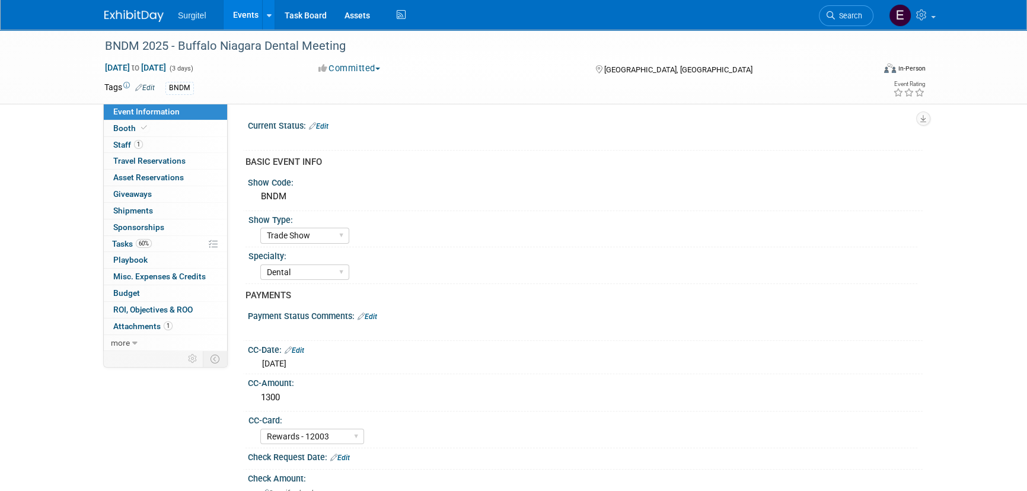
click at [326, 122] on link "Edit" at bounding box center [319, 126] width 20 height 8
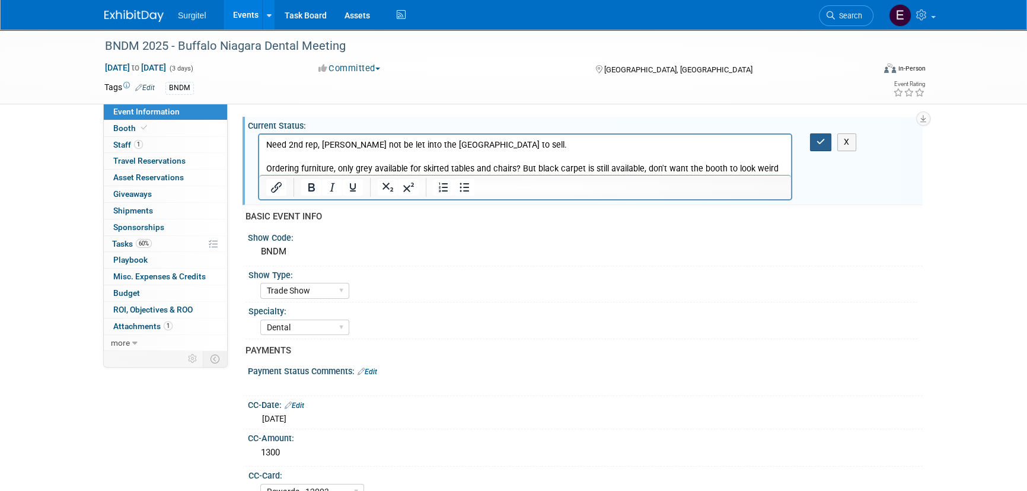
click at [822, 148] on button "button" at bounding box center [821, 141] width 22 height 17
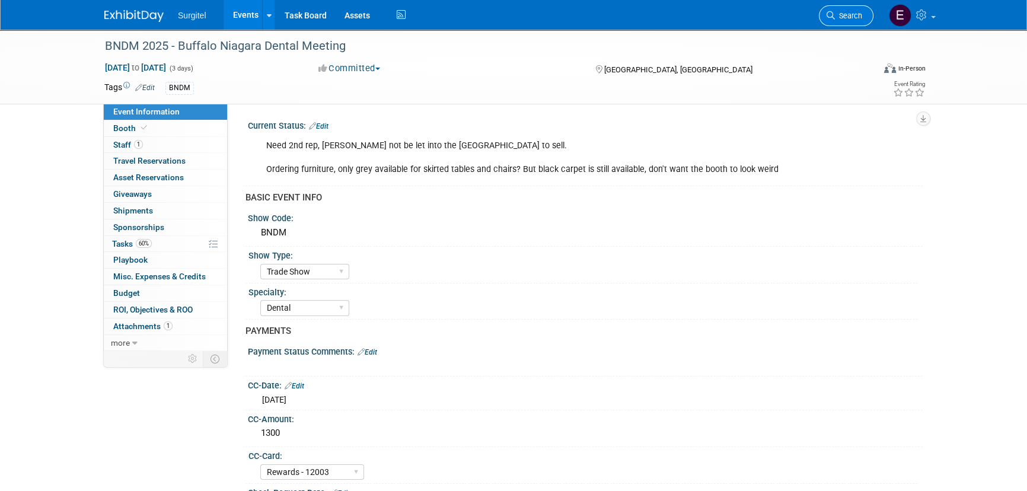
click at [858, 21] on link "Search" at bounding box center [846, 15] width 55 height 21
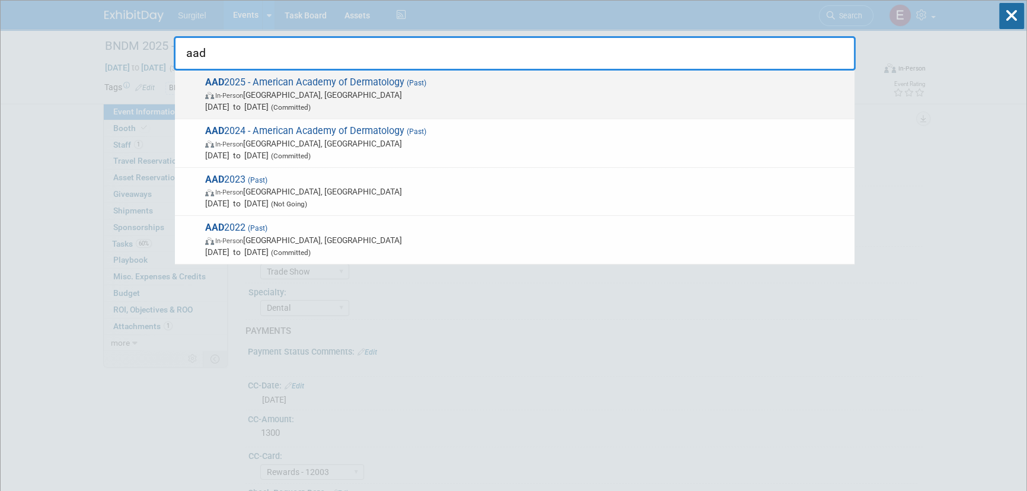
type input "aad"
click at [376, 79] on span "AAD 2025 - American Academy of Dermatology (Past) In-Person Orlando, FL Mar 7, …" at bounding box center [525, 94] width 647 height 36
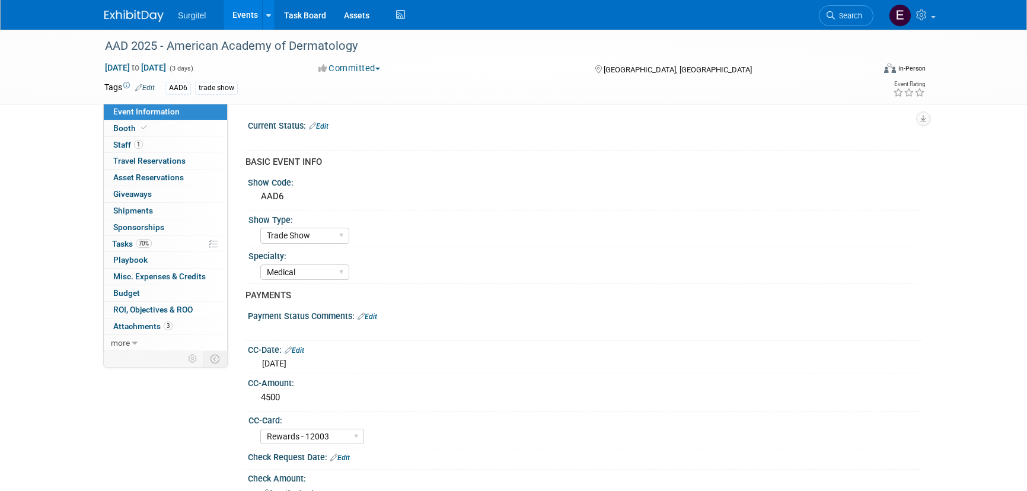
select select "Trade Show"
select select "Medical"
select select "Rewards - 12003"
select select "Yes"
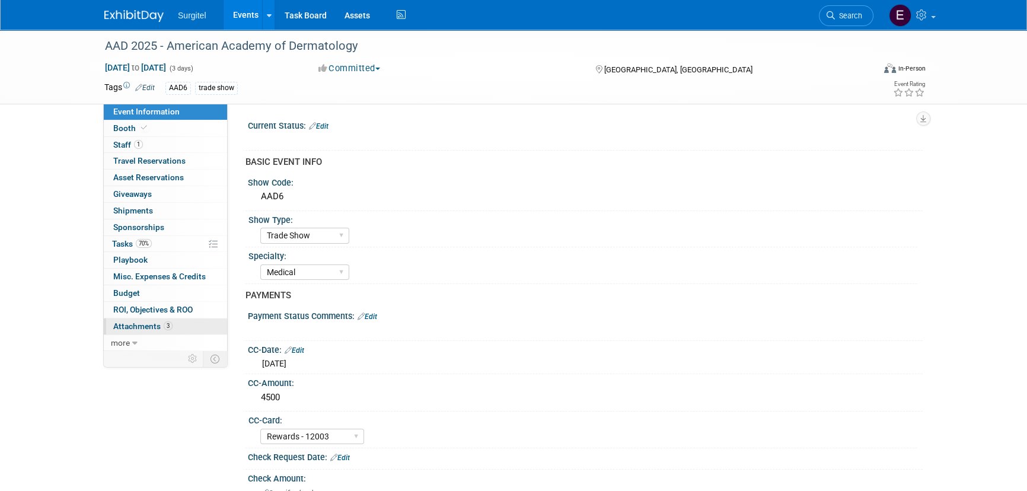
click at [171, 326] on span "3" at bounding box center [168, 325] width 9 height 9
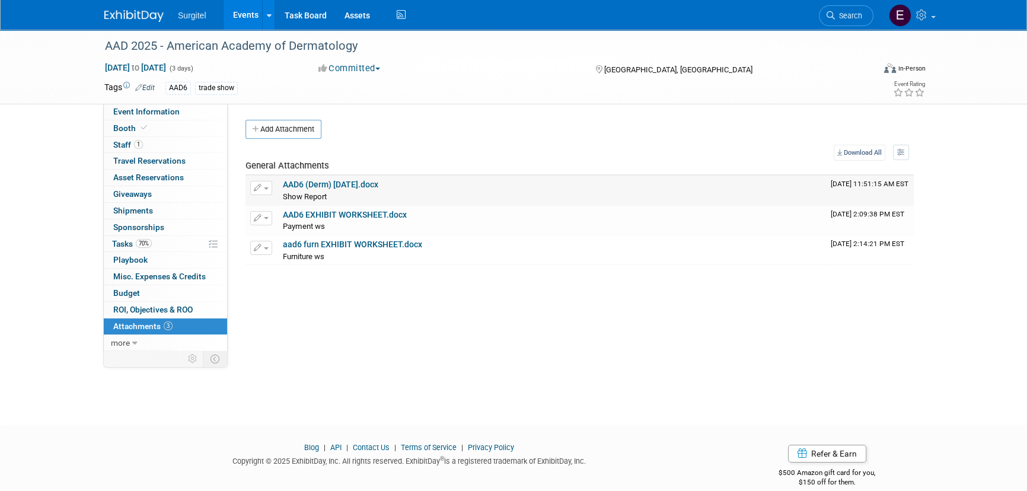
click at [368, 180] on link "AAD6 (Derm) Mar 2025.docx" at bounding box center [330, 184] width 95 height 9
click at [844, 15] on span "Search" at bounding box center [848, 15] width 27 height 9
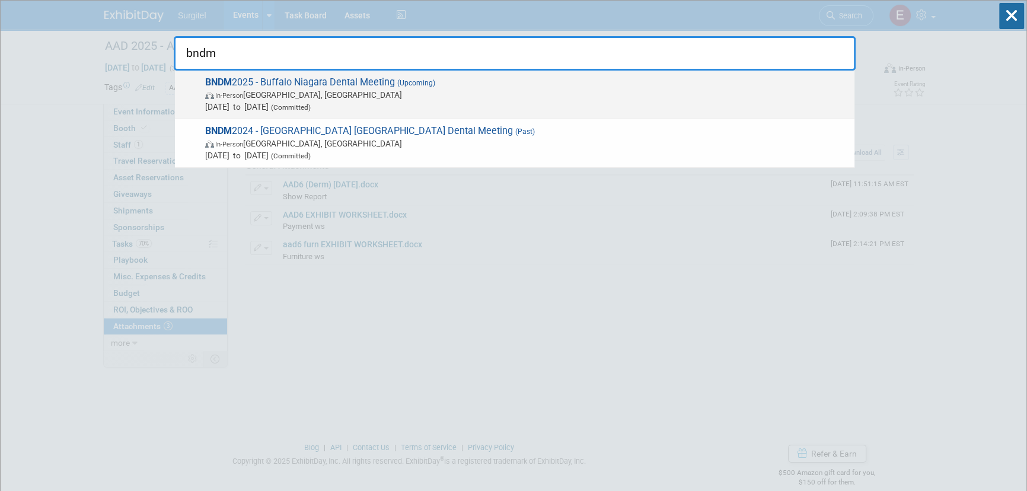
type input "bndm"
click at [473, 104] on span "Nov 5, 2025 to Nov 7, 2025 (Committed)" at bounding box center [526, 107] width 643 height 12
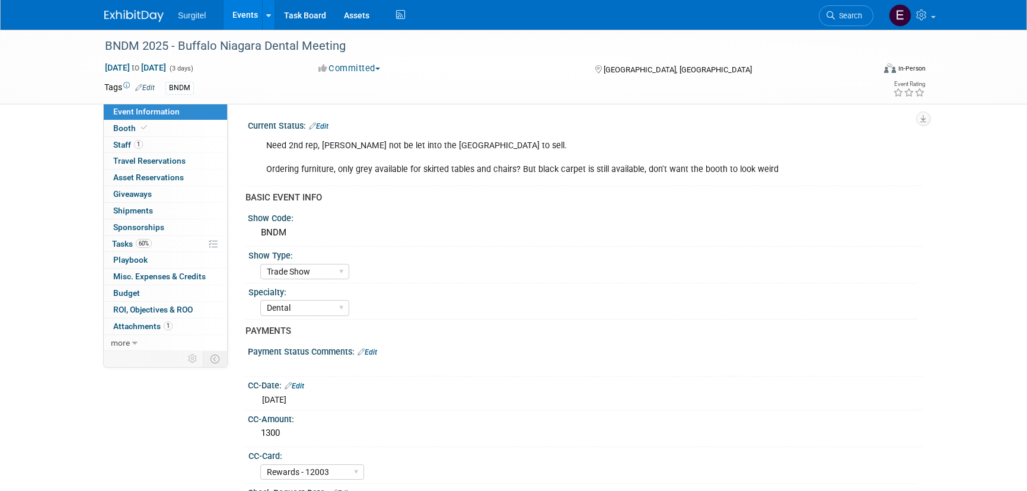
select select "Trade Show"
select select "Dental"
select select "Rewards - 12003"
select select "No"
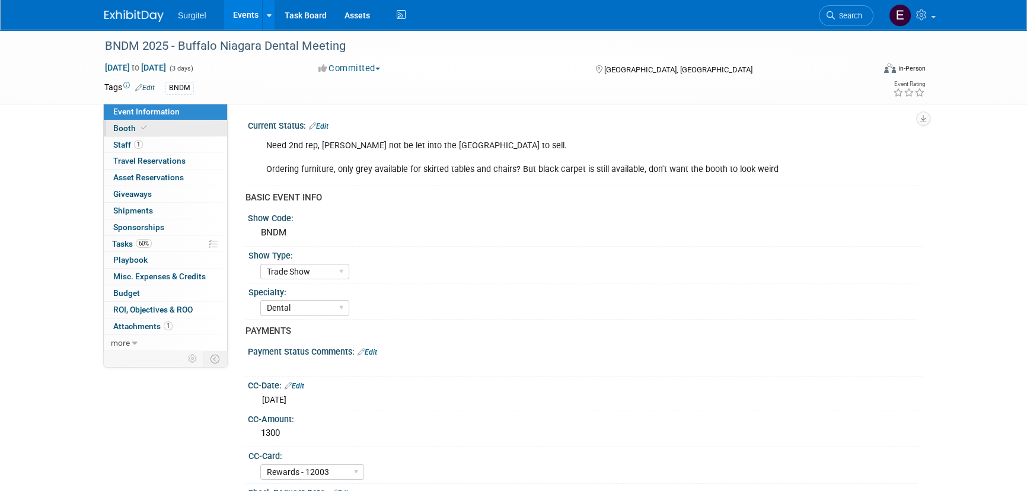
click at [155, 128] on link "Booth" at bounding box center [165, 128] width 123 height 16
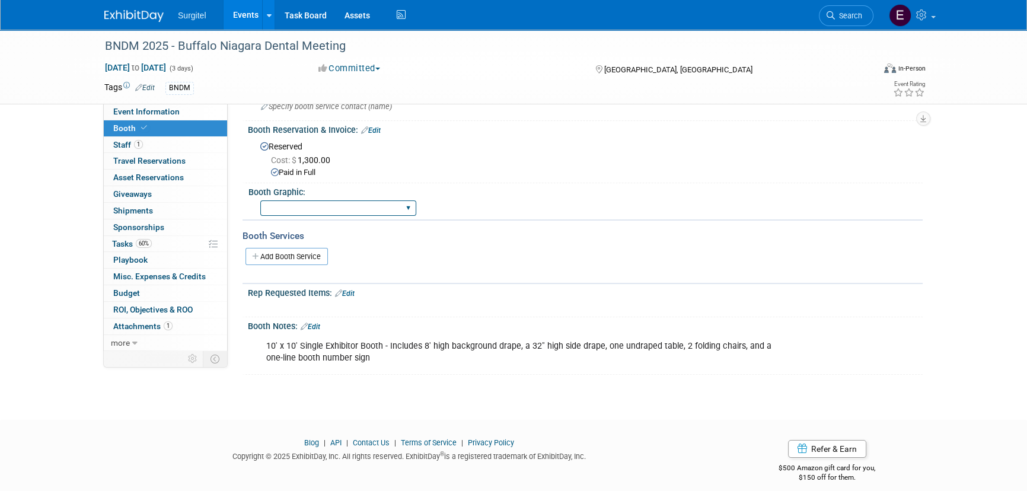
scroll to position [118, 0]
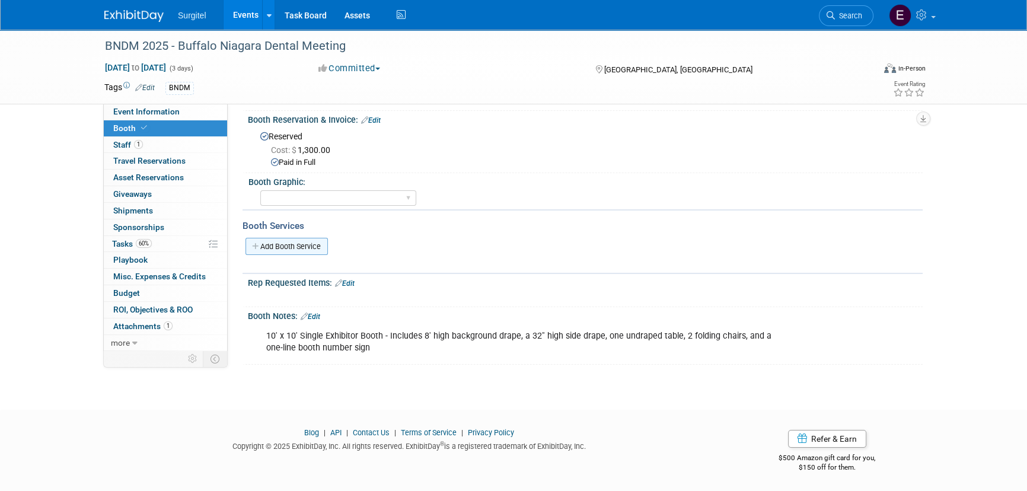
click at [302, 246] on link "Add Booth Service" at bounding box center [286, 246] width 82 height 17
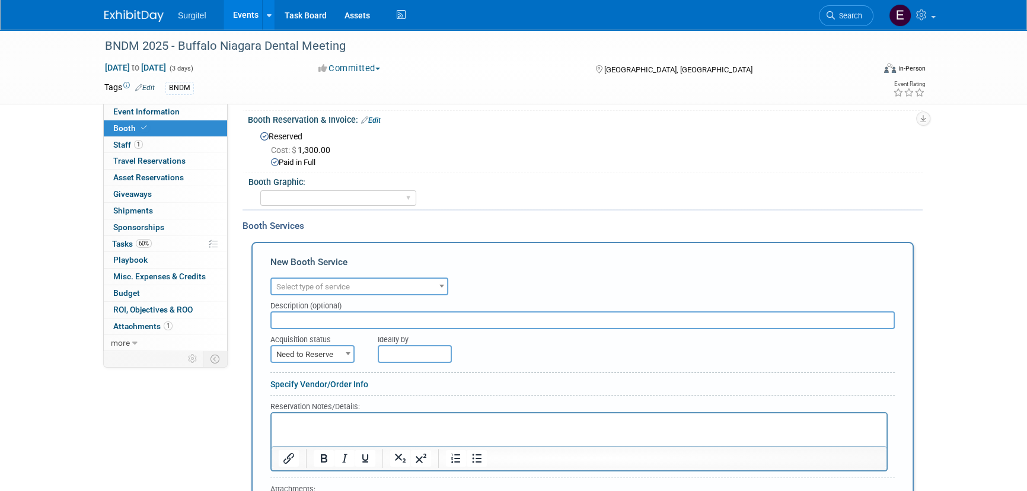
scroll to position [0, 0]
click at [302, 288] on span "Select type of service" at bounding box center [313, 286] width 74 height 9
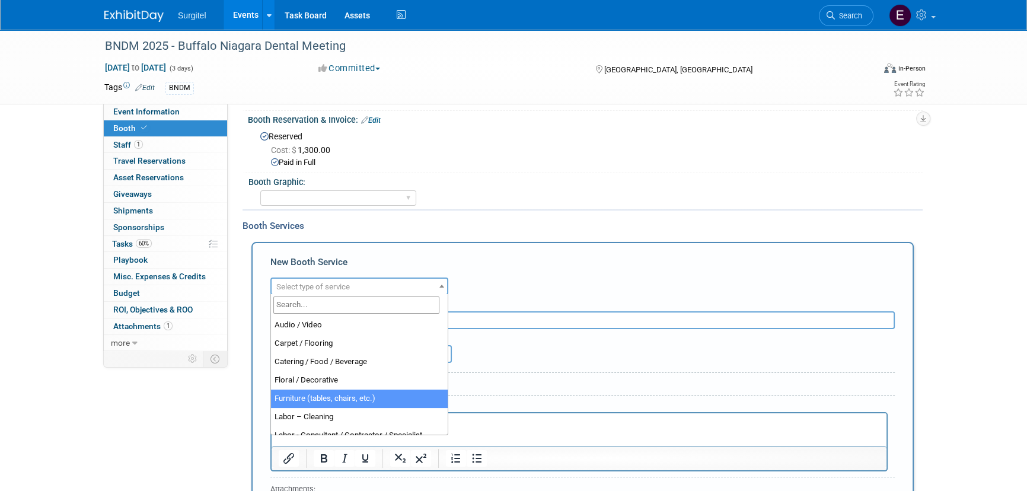
select select "6"
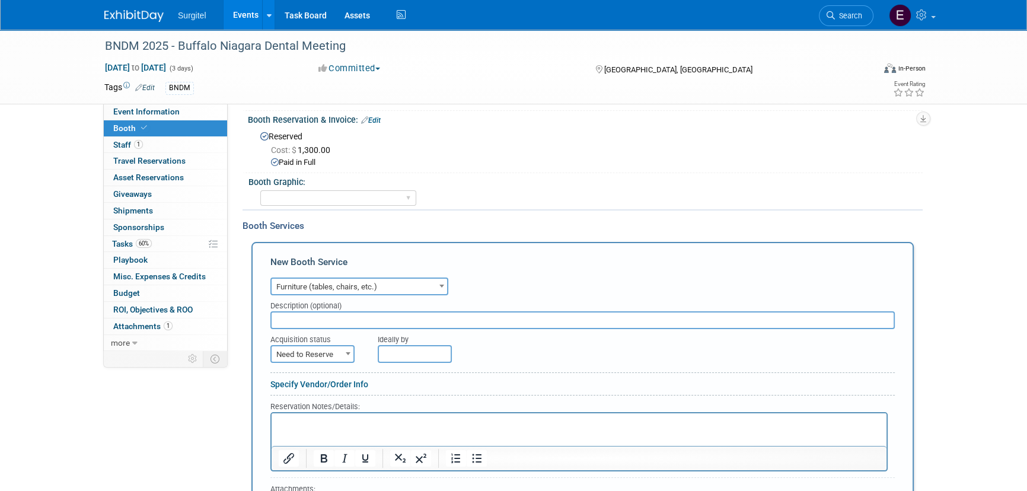
click at [306, 321] on input "text" at bounding box center [582, 320] width 624 height 18
type input "carpet, padding, 2 chairs, 8' table"
click at [299, 357] on span "Need to Reserve" at bounding box center [313, 354] width 82 height 17
select select "2"
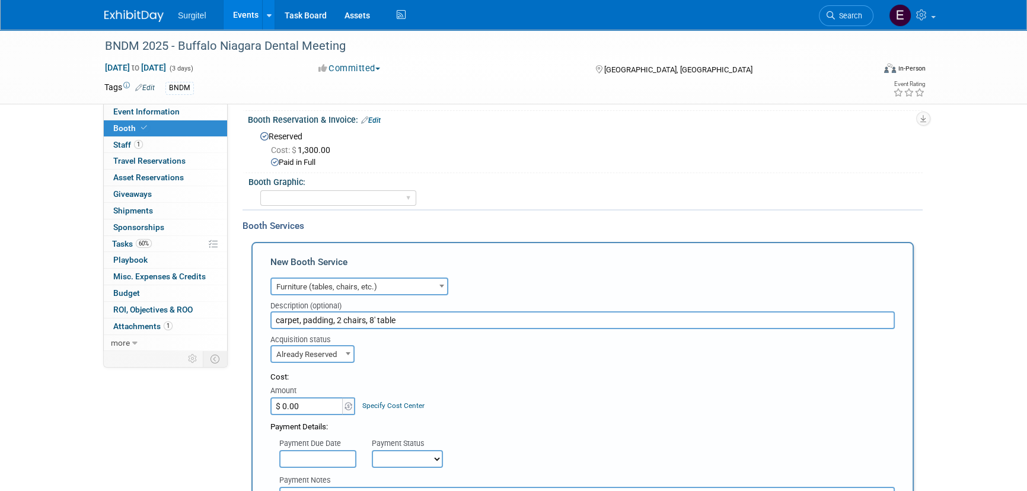
click at [311, 404] on input "$ 0.00" at bounding box center [307, 406] width 74 height 18
type input "$ 450.99"
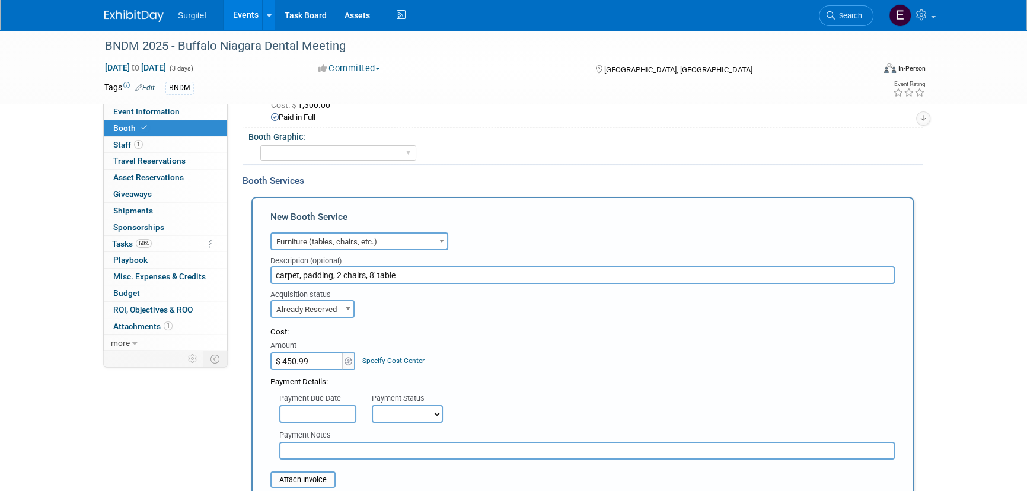
scroll to position [225, 0]
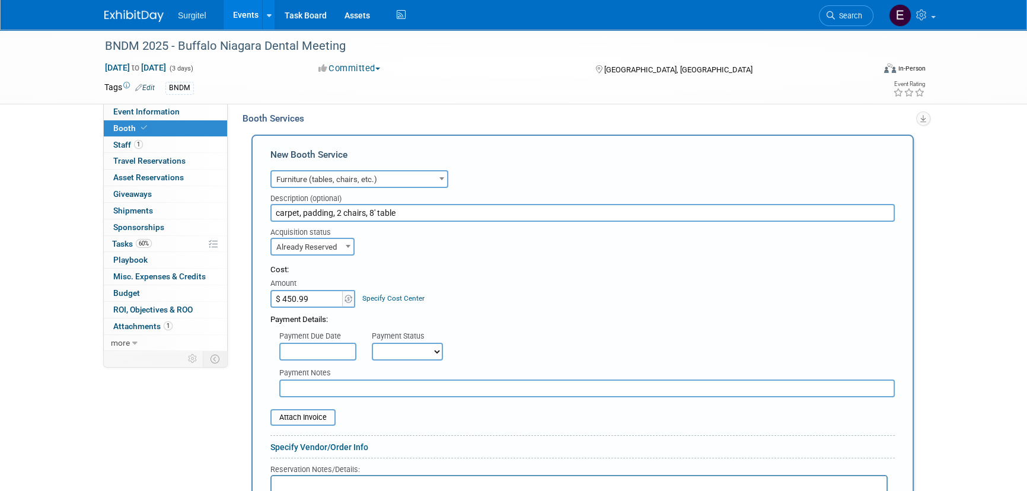
click at [413, 345] on select "Not Paid Yet Partially Paid Paid in Full" at bounding box center [407, 352] width 71 height 18
select select "1"
click at [372, 343] on select "Not Paid Yet Partially Paid Paid in Full" at bounding box center [407, 352] width 71 height 18
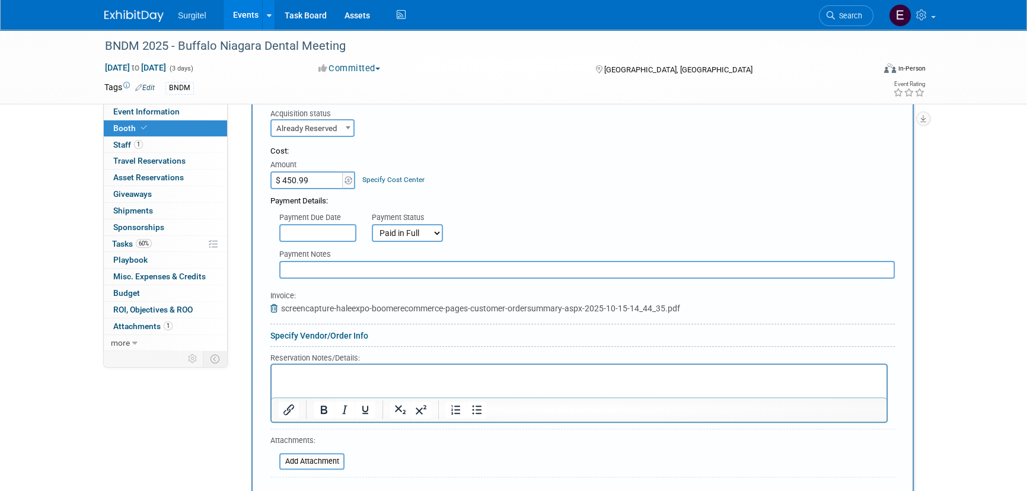
scroll to position [441, 0]
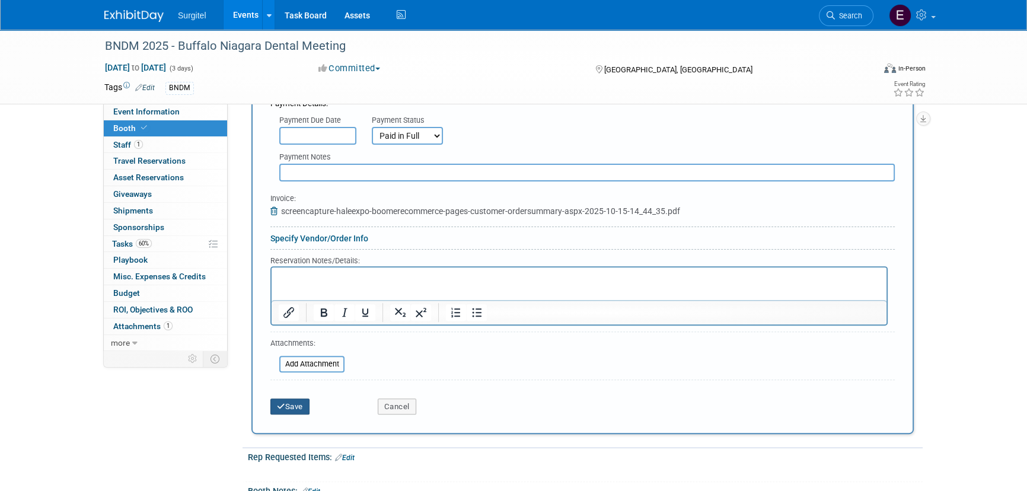
click at [300, 409] on button "Save" at bounding box center [289, 406] width 39 height 17
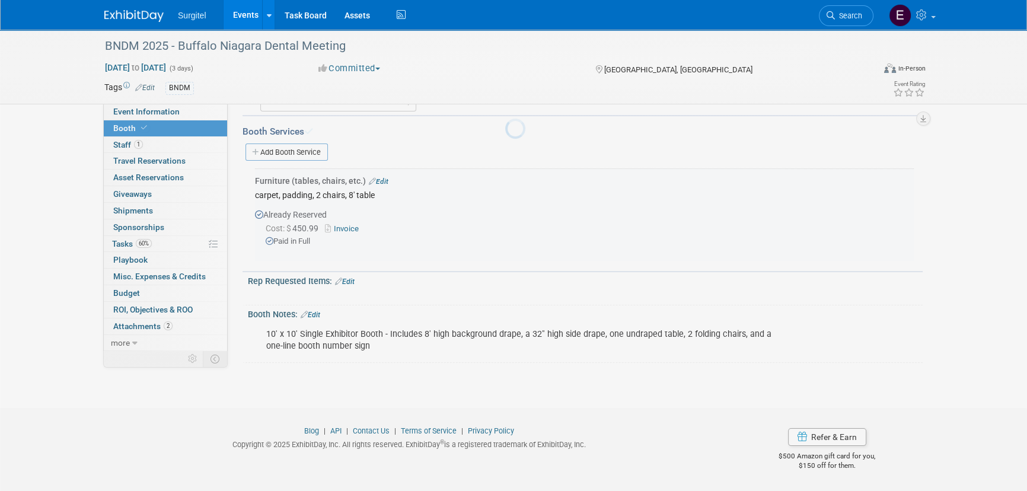
scroll to position [209, 0]
